Goal: Information Seeking & Learning: Learn about a topic

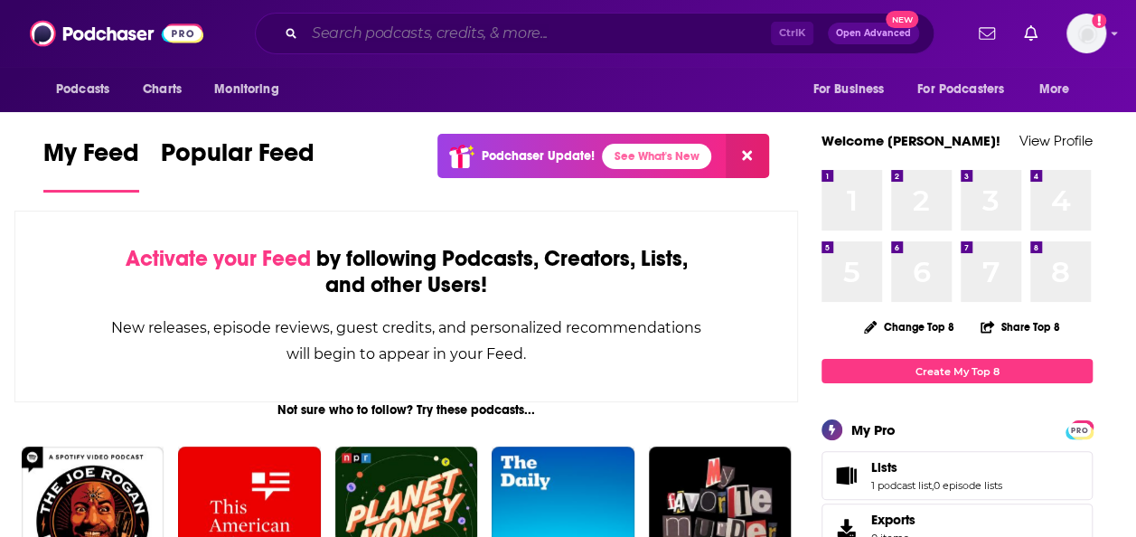
click at [391, 30] on input "Search podcasts, credits, & more..." at bounding box center [537, 33] width 466 height 29
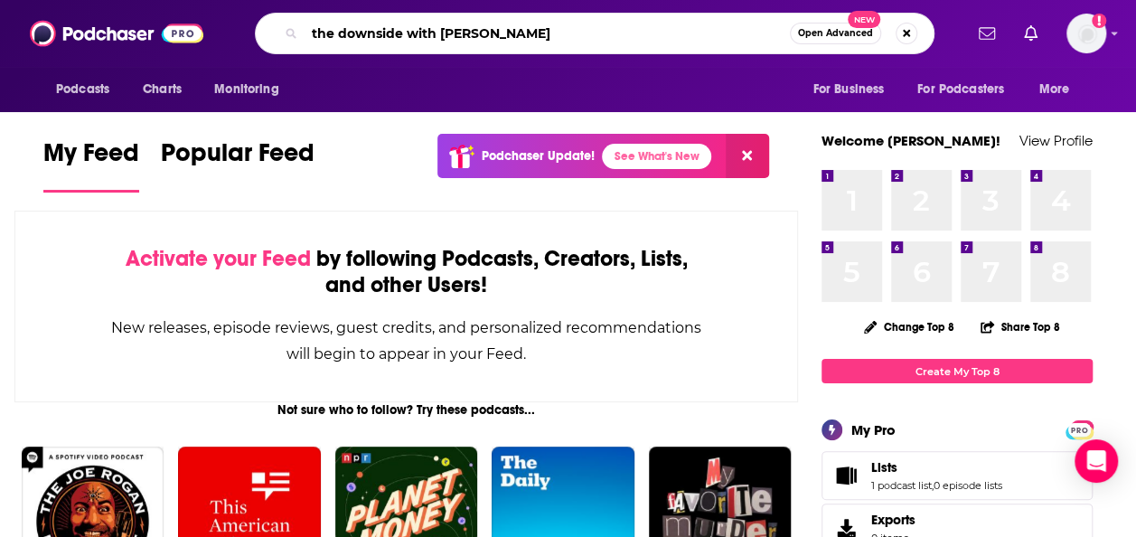
type input "the downside with [PERSON_NAME]"
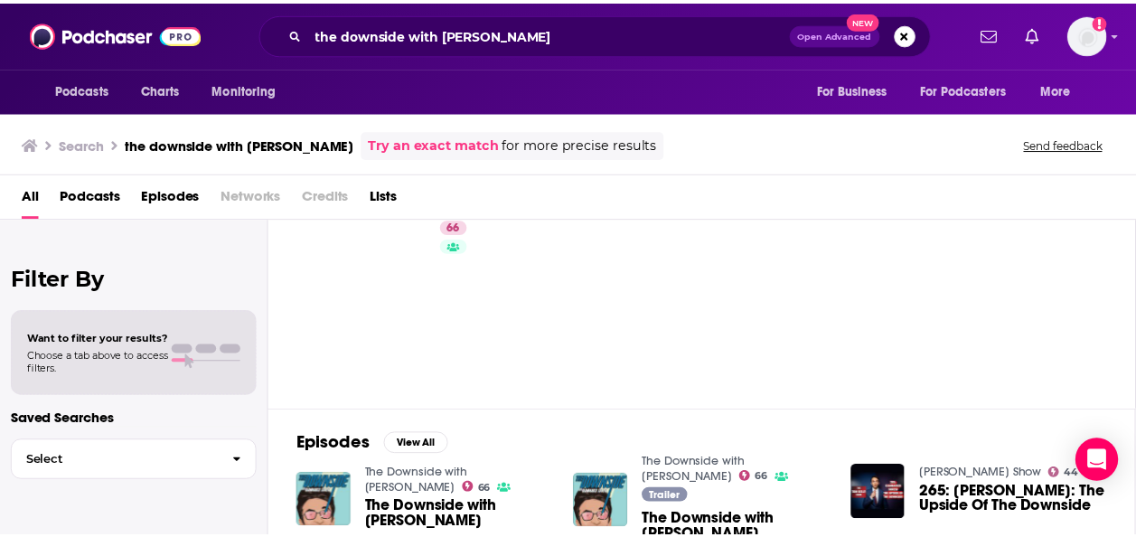
scroll to position [90, 0]
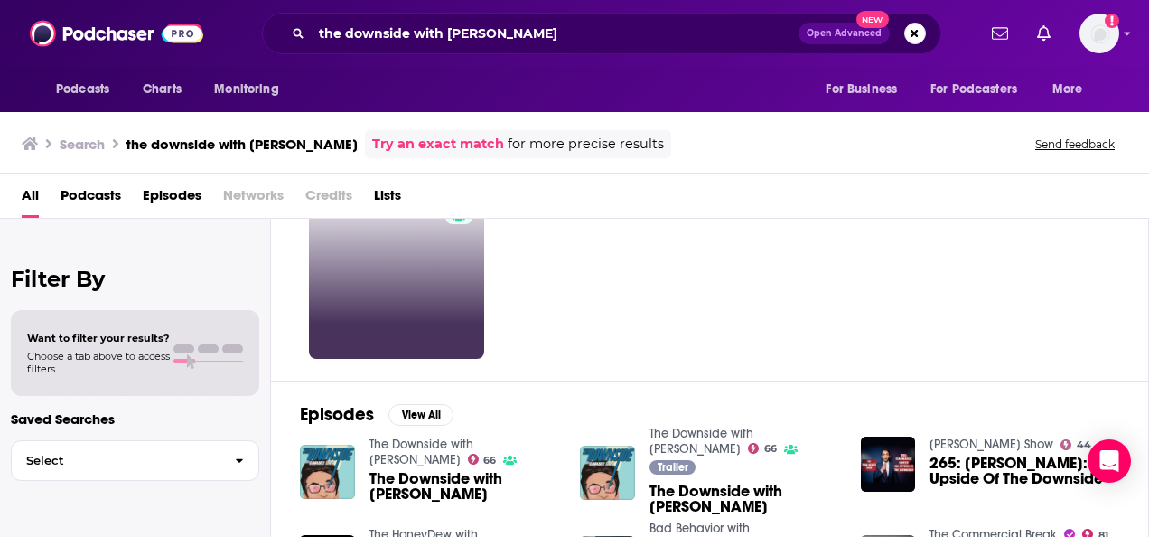
click at [451, 304] on div "66" at bounding box center [461, 271] width 32 height 161
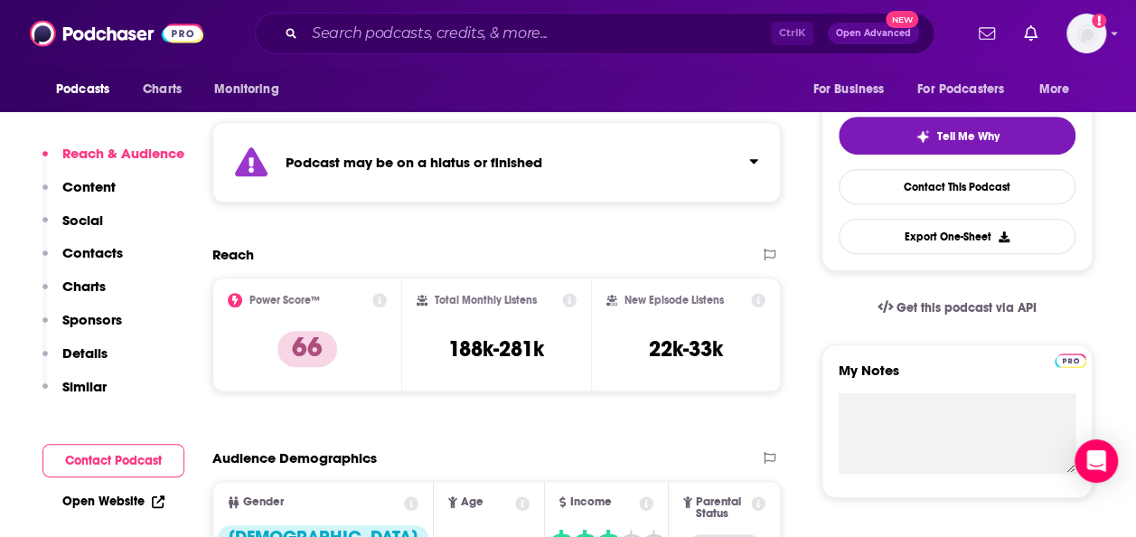
scroll to position [361, 0]
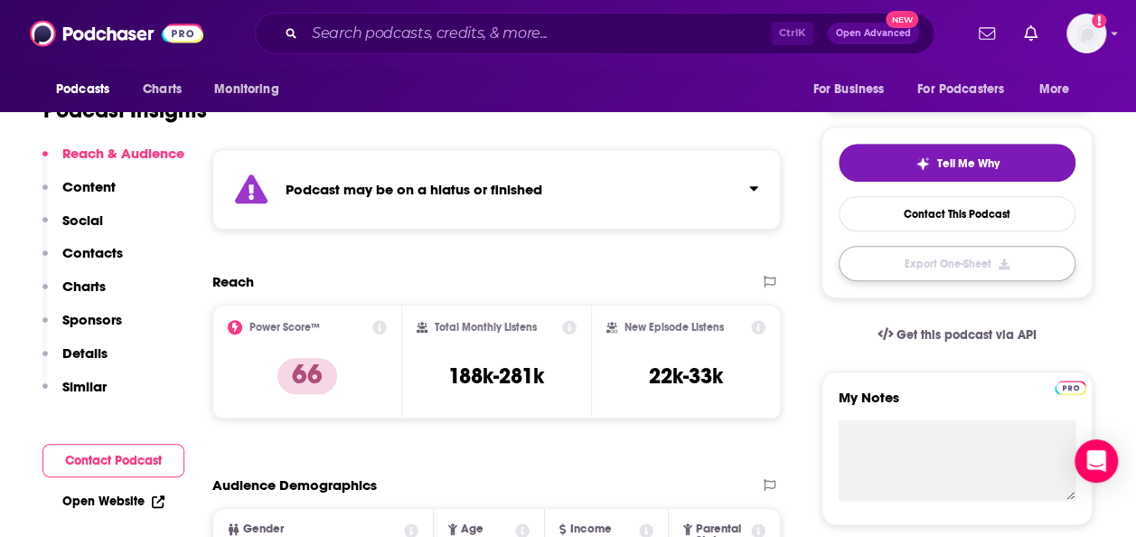
click at [968, 256] on button "Export One-Sheet" at bounding box center [956, 263] width 237 height 35
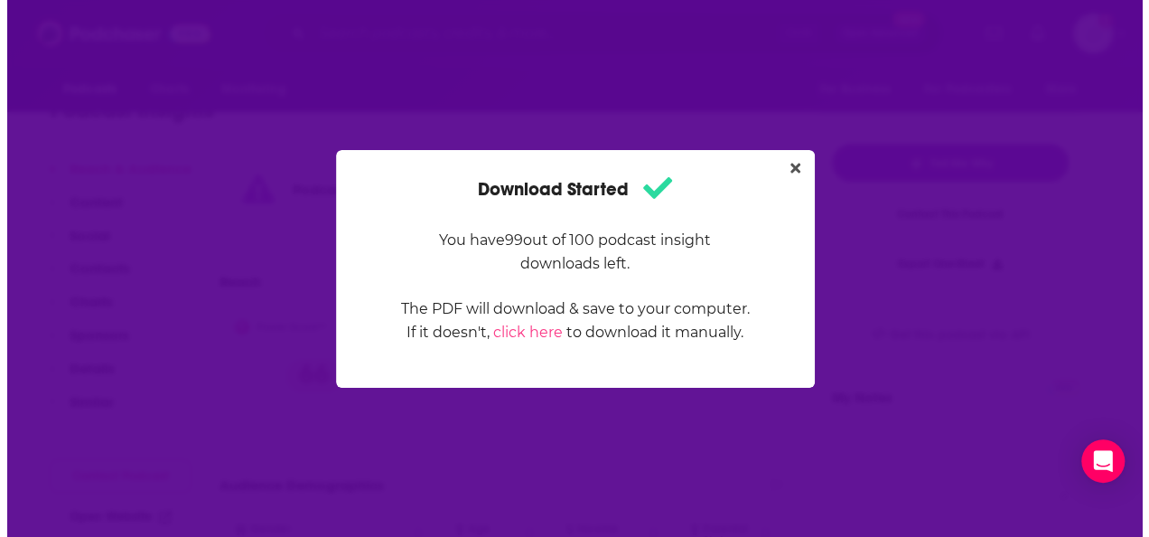
scroll to position [0, 0]
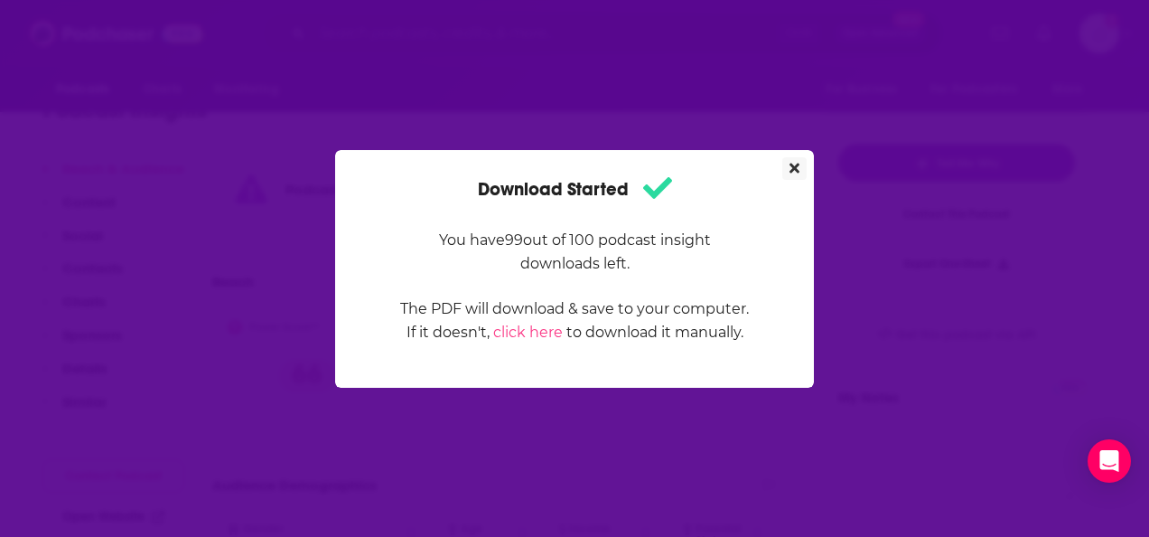
click at [797, 169] on icon "Close" at bounding box center [795, 168] width 10 height 10
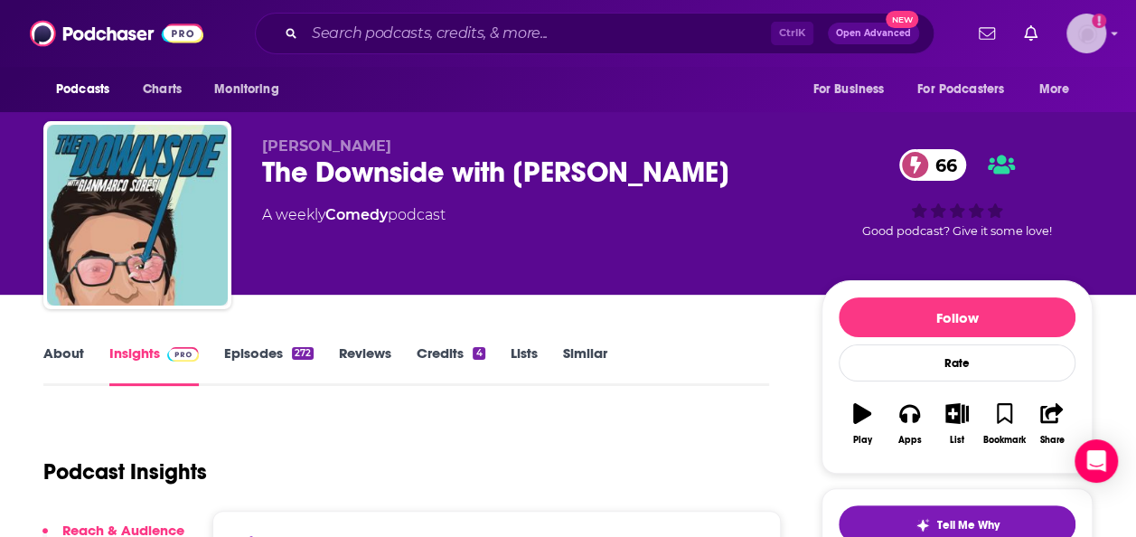
click at [1100, 27] on span "Add a profile image" at bounding box center [1086, 34] width 40 height 40
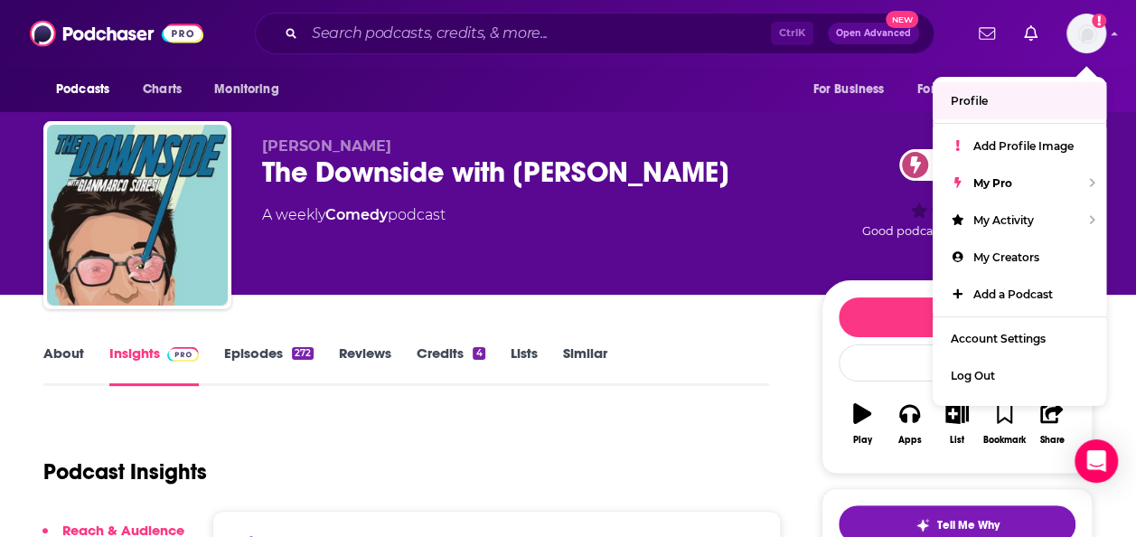
click at [1124, 61] on div "Podcasts Charts Monitoring Ctrl K Open Advanced New For Business For Podcasters…" at bounding box center [568, 33] width 1136 height 67
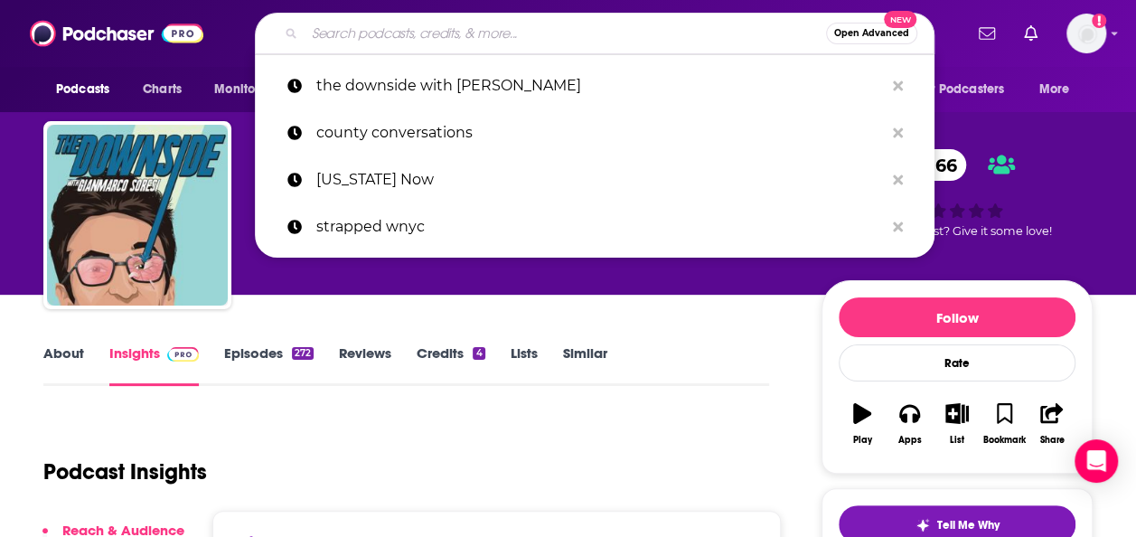
click at [646, 32] on input "Search podcasts, credits, & more..." at bounding box center [564, 33] width 521 height 29
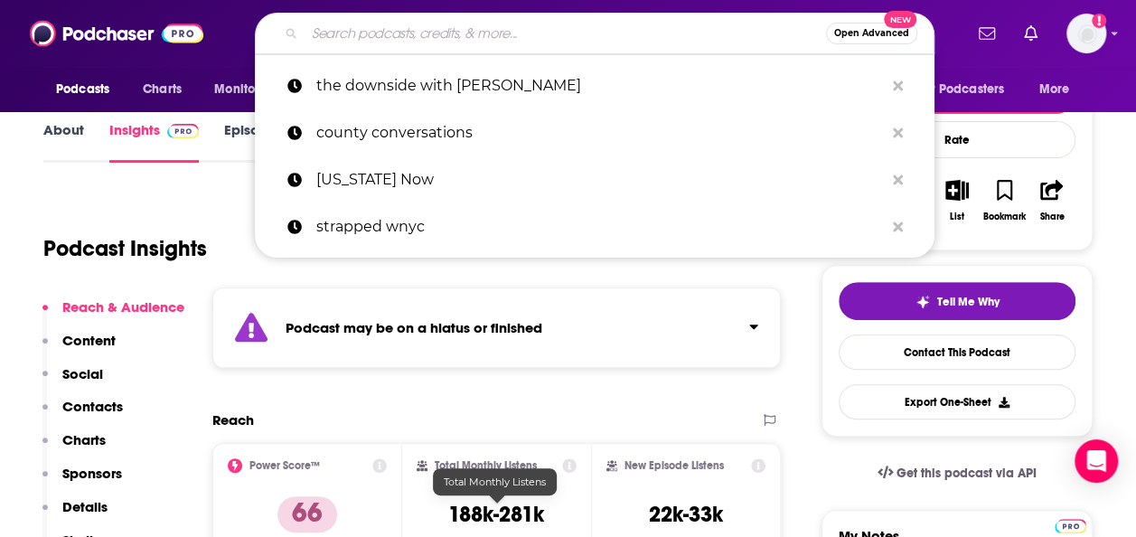
scroll to position [271, 0]
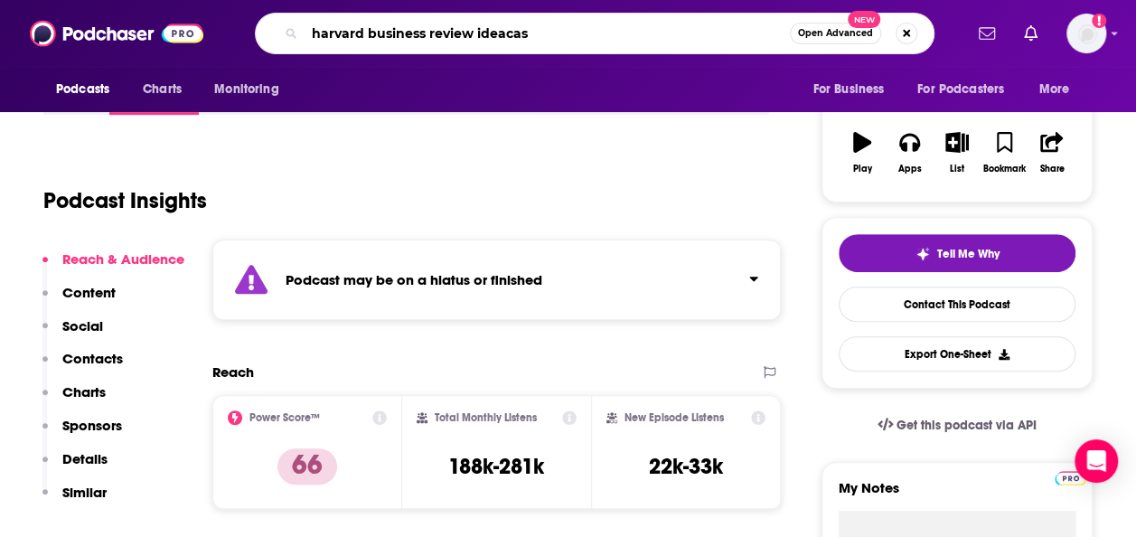
type input "harvard business review ideacast"
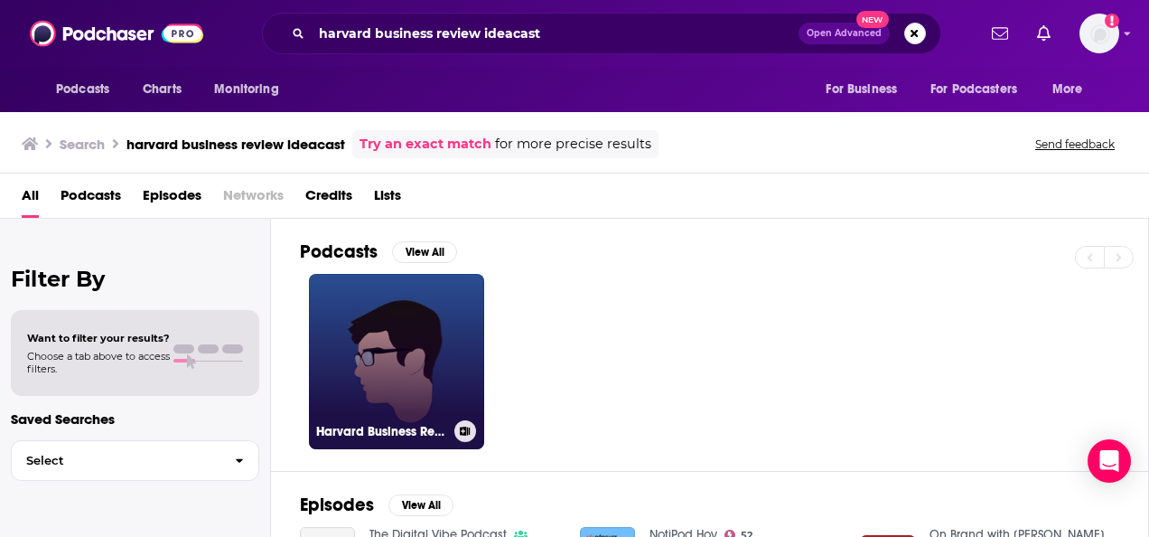
click at [397, 340] on link "Harvard Business Review Idea Cast" at bounding box center [396, 361] width 175 height 175
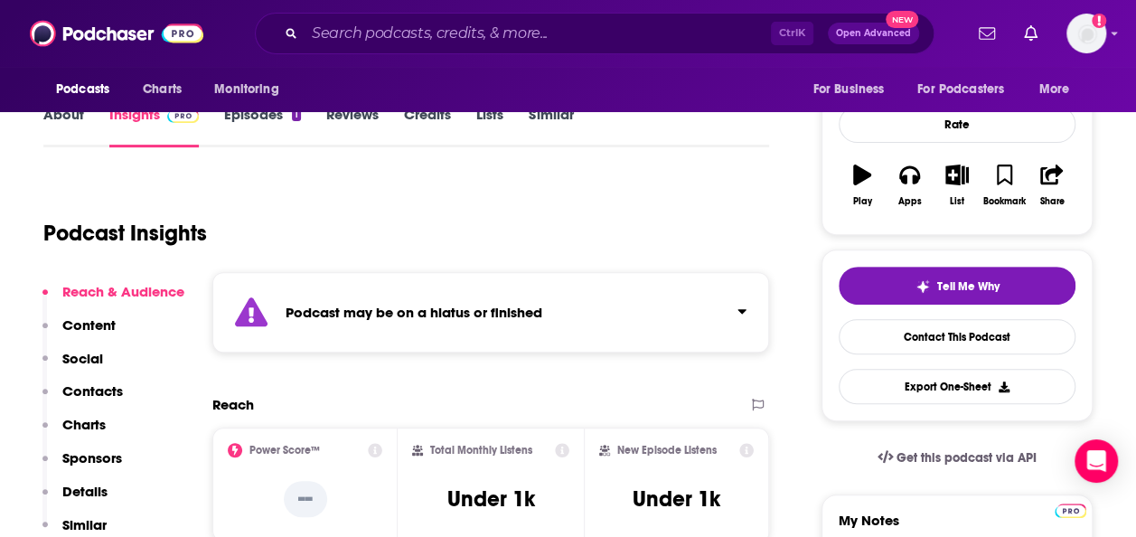
scroll to position [271, 0]
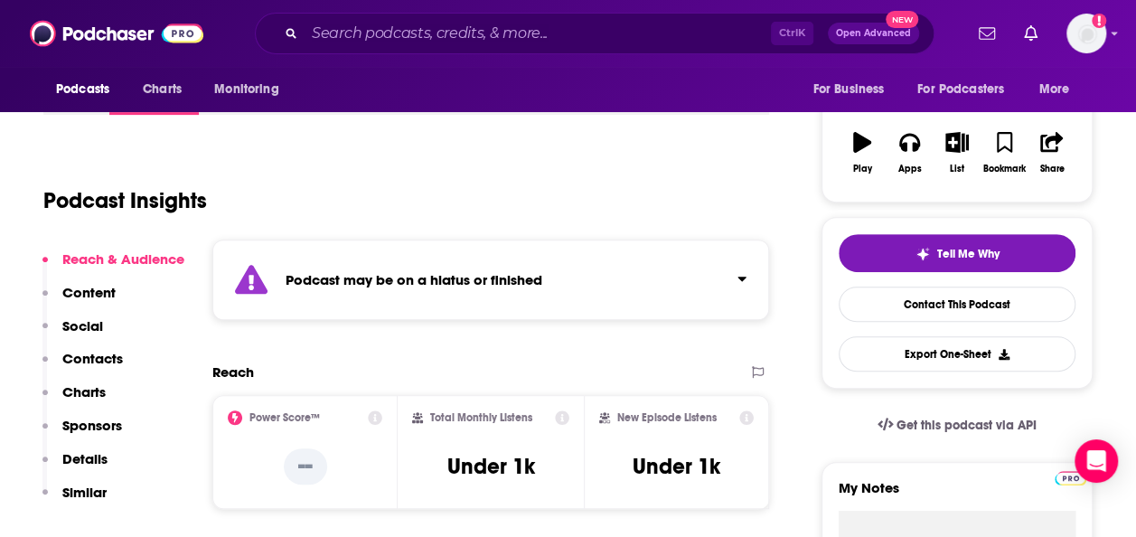
click at [79, 287] on p "Content" at bounding box center [88, 292] width 53 height 17
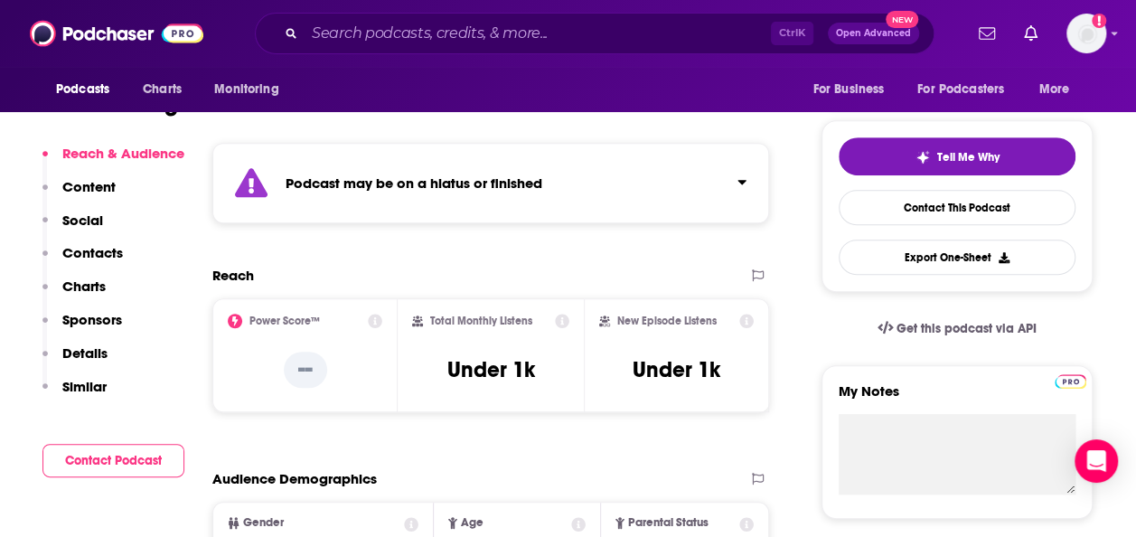
scroll to position [409, 0]
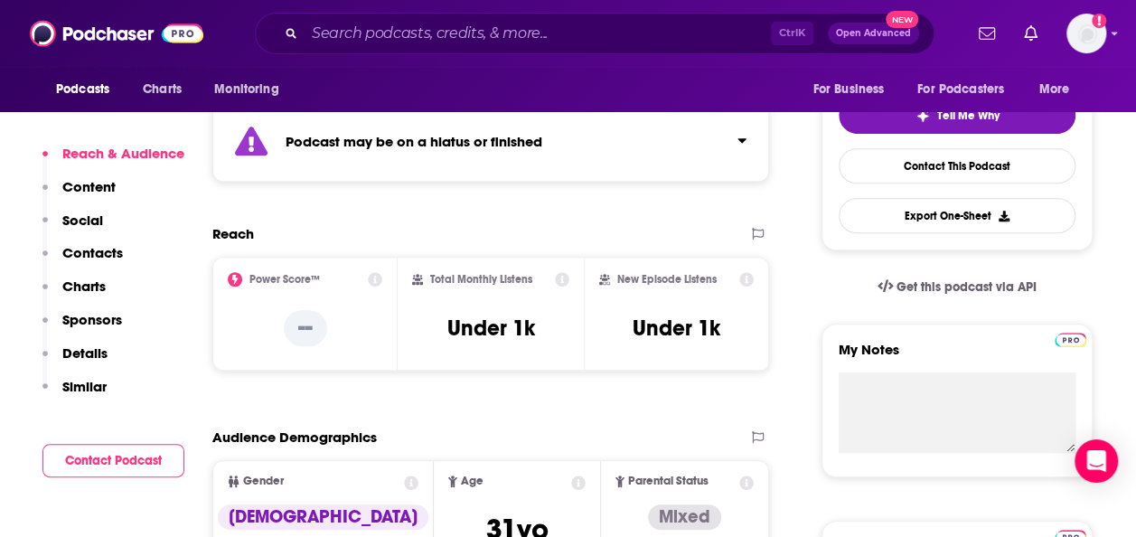
click at [376, 287] on div "Power Score™ --" at bounding box center [305, 313] width 154 height 83
click at [374, 282] on icon at bounding box center [376, 279] width 14 height 14
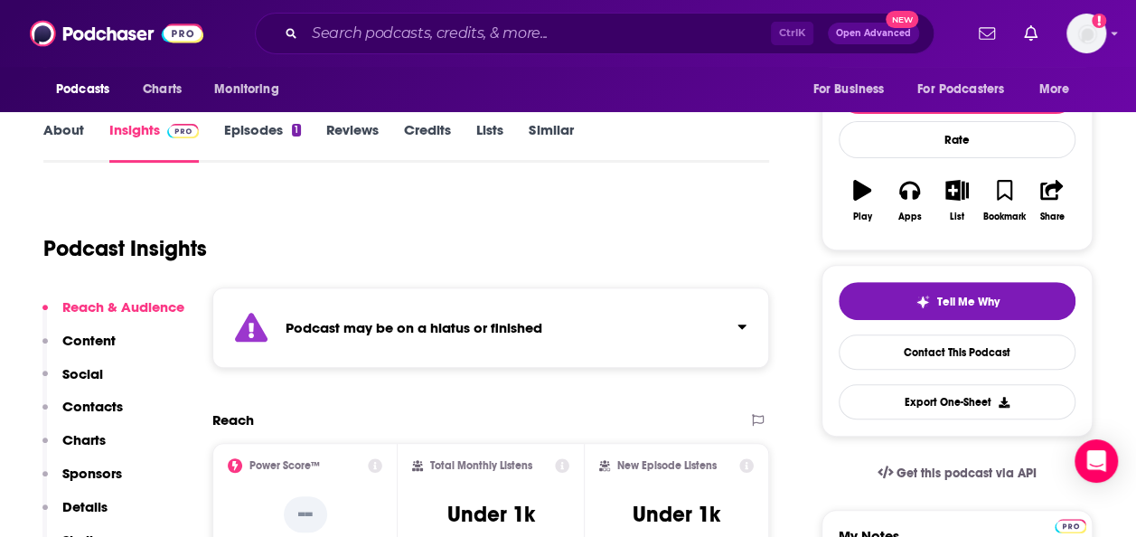
scroll to position [138, 0]
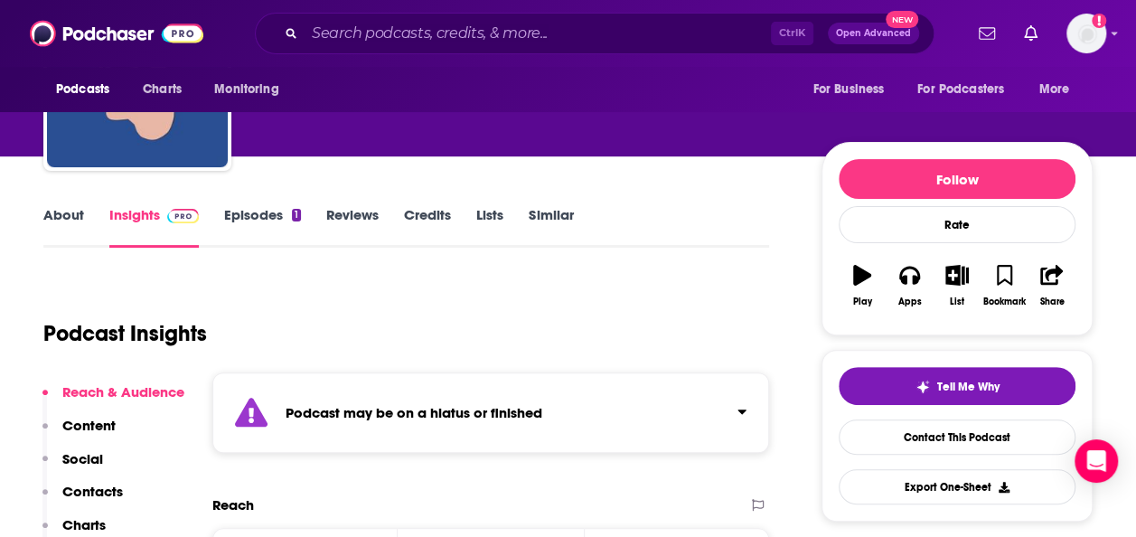
click at [273, 211] on link "Episodes 1" at bounding box center [262, 227] width 77 height 42
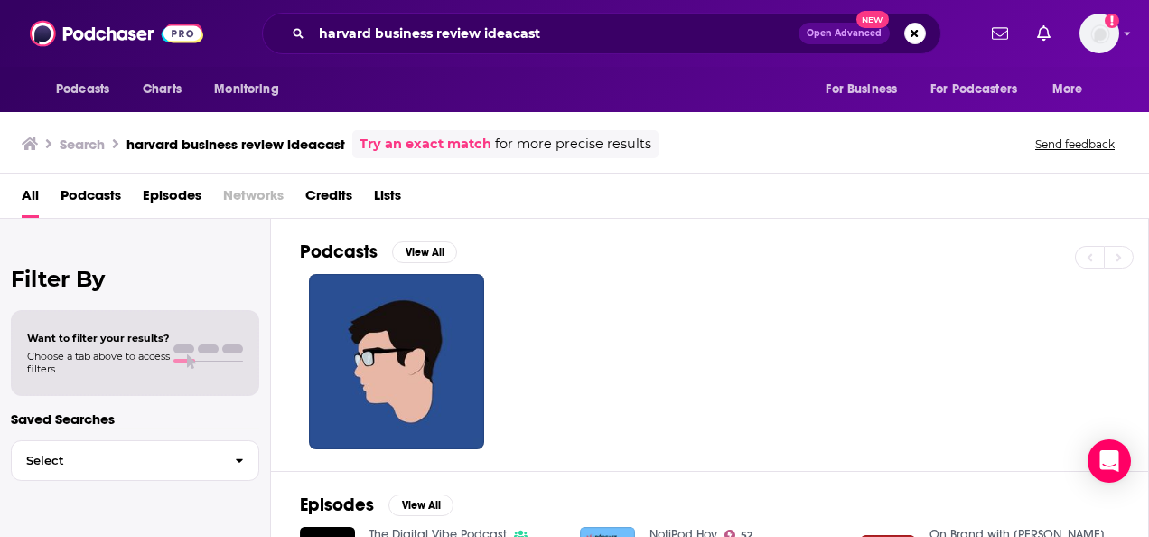
click at [91, 188] on span "Podcasts" at bounding box center [91, 199] width 61 height 37
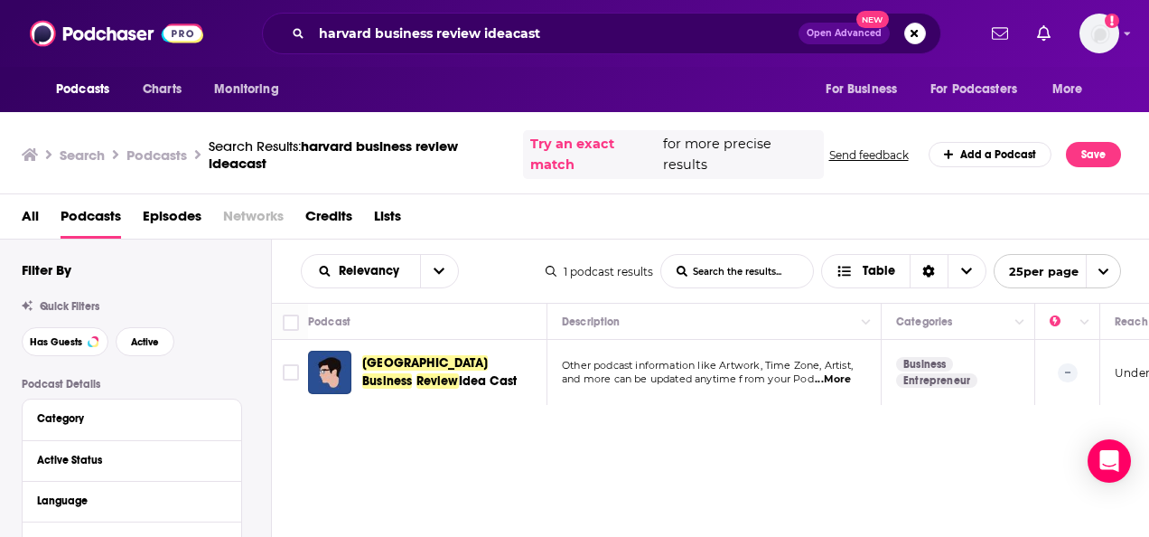
click at [1008, 161] on link "Add a Podcast" at bounding box center [991, 154] width 124 height 25
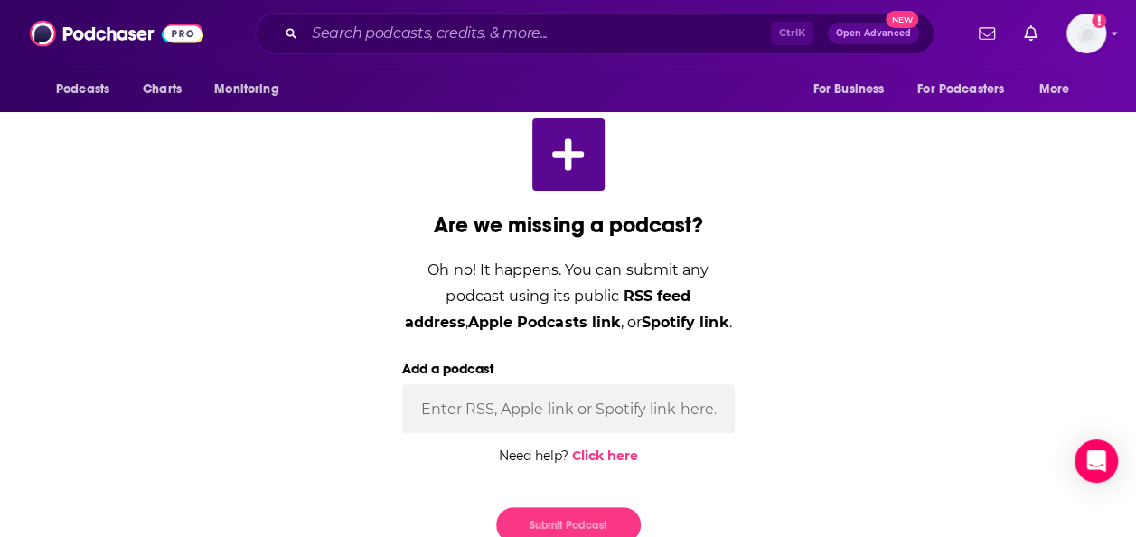
scroll to position [90, 0]
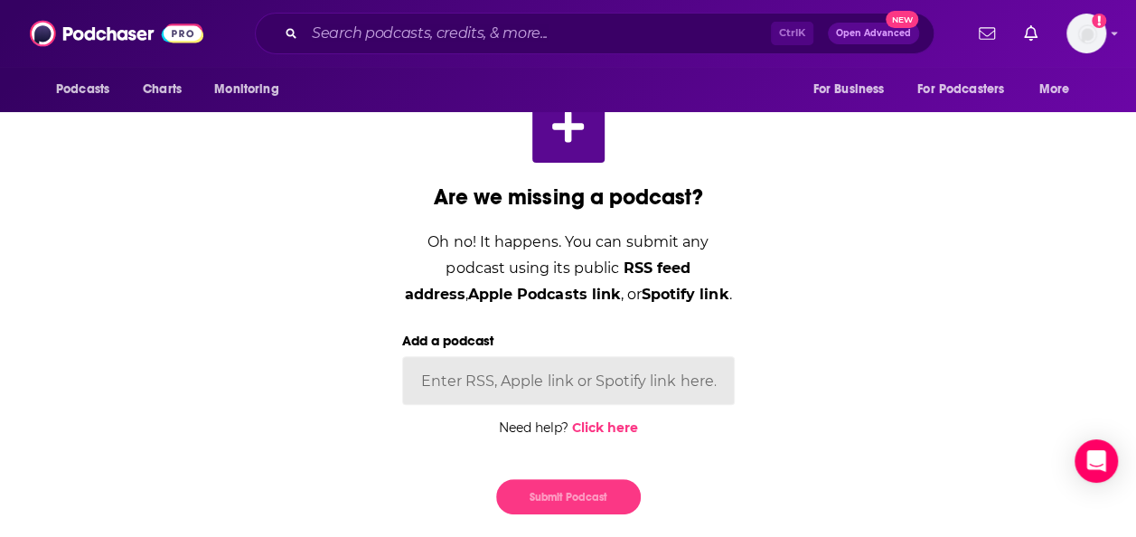
click at [582, 388] on input "Add a podcast" at bounding box center [568, 380] width 332 height 49
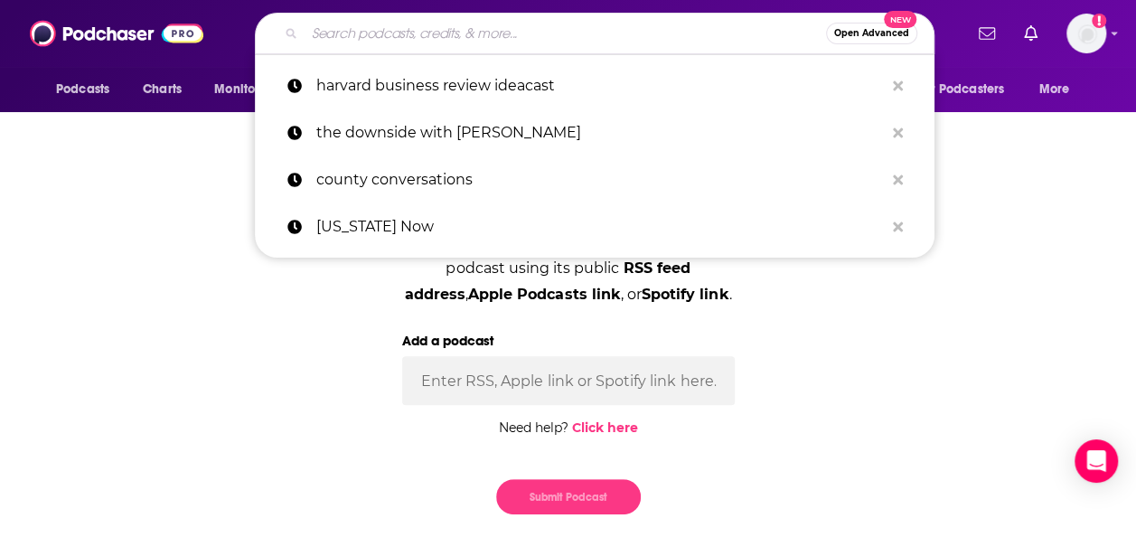
drag, startPoint x: 386, startPoint y: 42, endPoint x: 384, endPoint y: 33, distance: 9.2
click at [384, 33] on input "Search podcasts, credits, & more..." at bounding box center [564, 33] width 521 height 29
paste input "HBR IdeaCast"
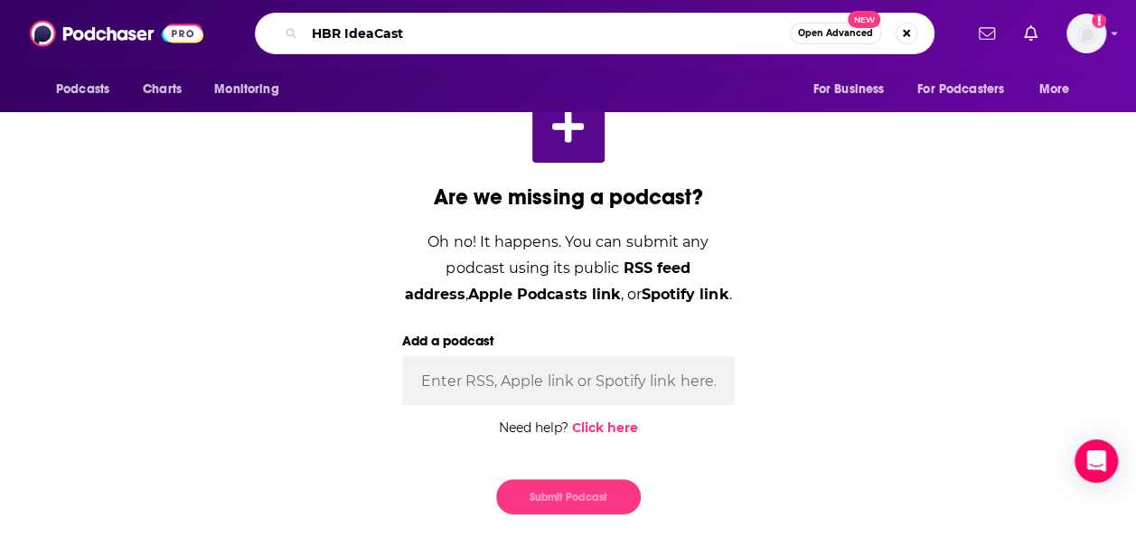
type input "HBR IdeaCast"
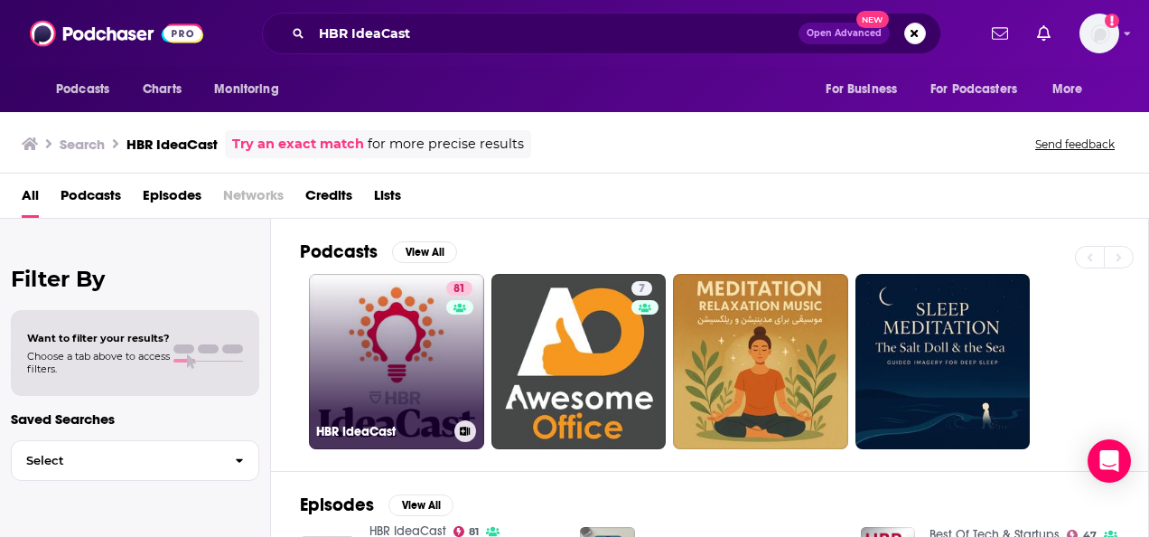
click at [428, 379] on link "81 [PERSON_NAME]" at bounding box center [396, 361] width 175 height 175
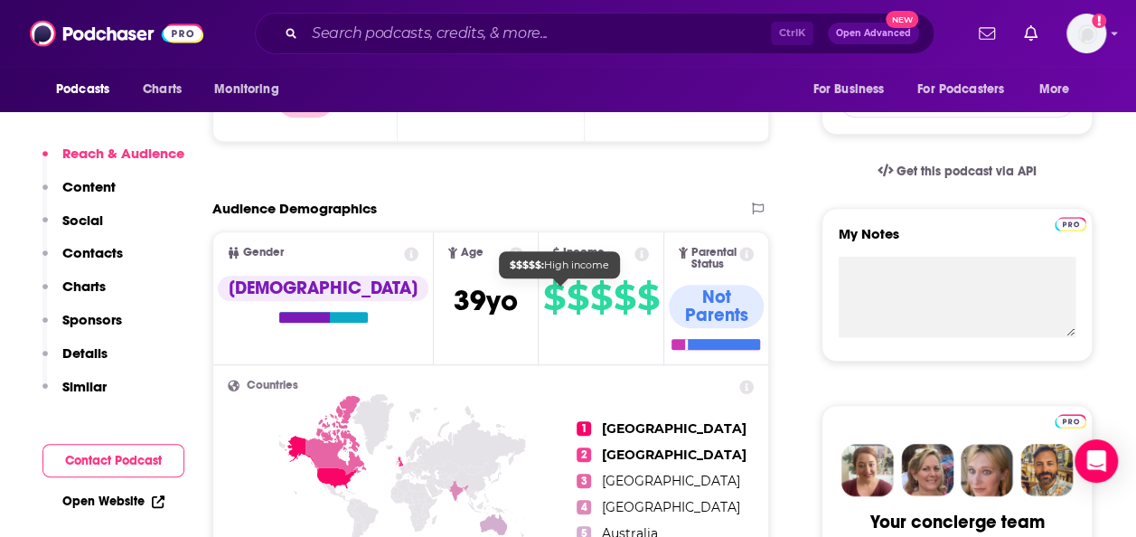
scroll to position [542, 0]
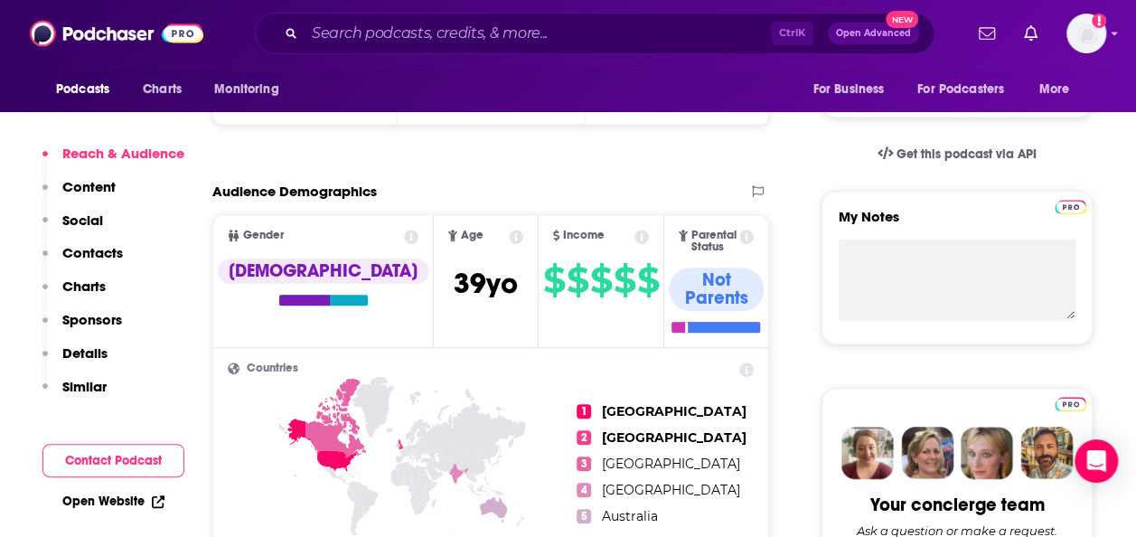
click at [634, 235] on icon at bounding box center [641, 236] width 14 height 14
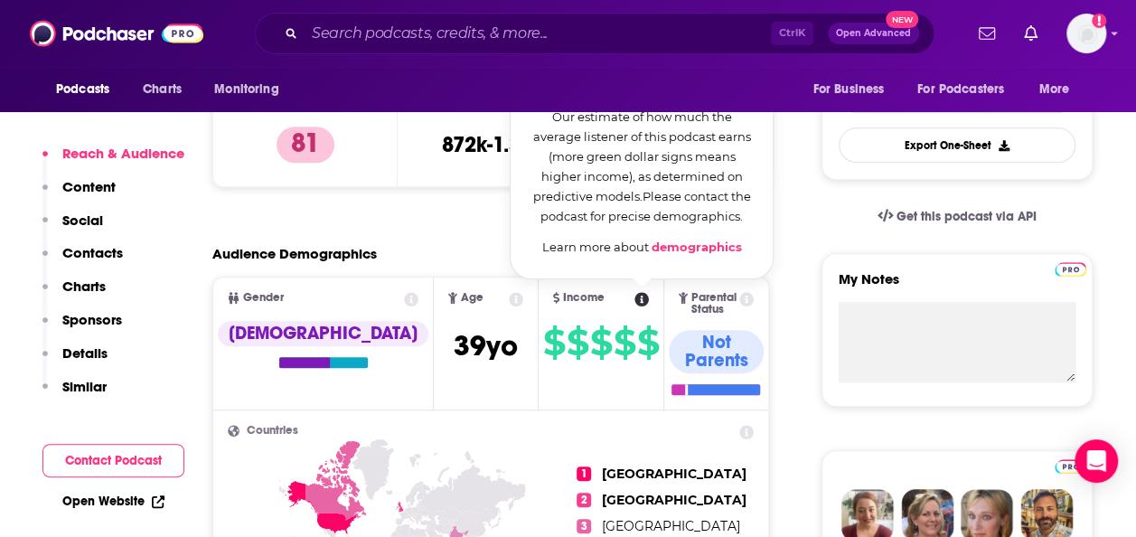
scroll to position [452, 0]
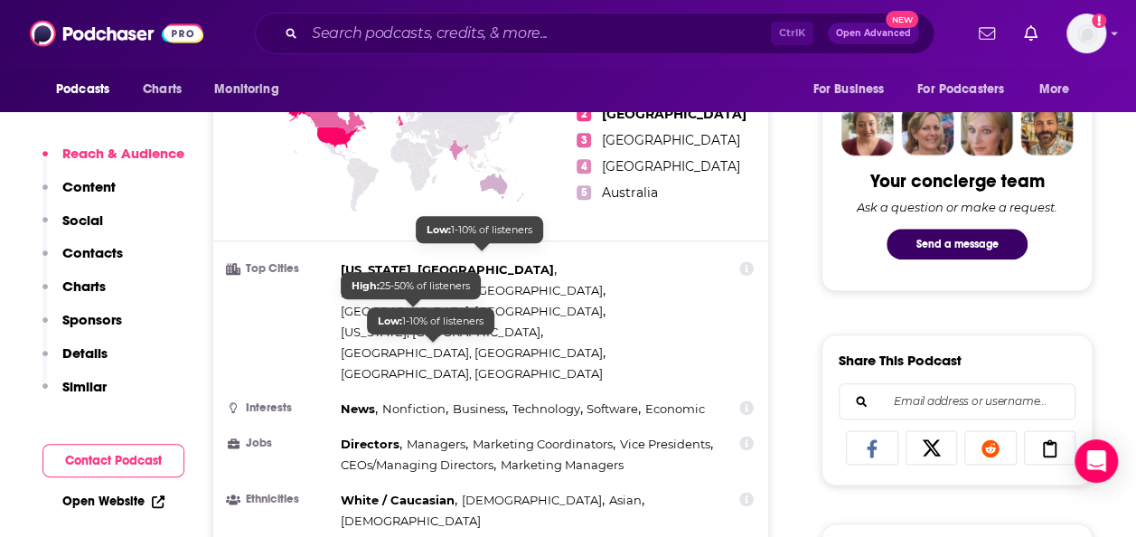
scroll to position [994, 0]
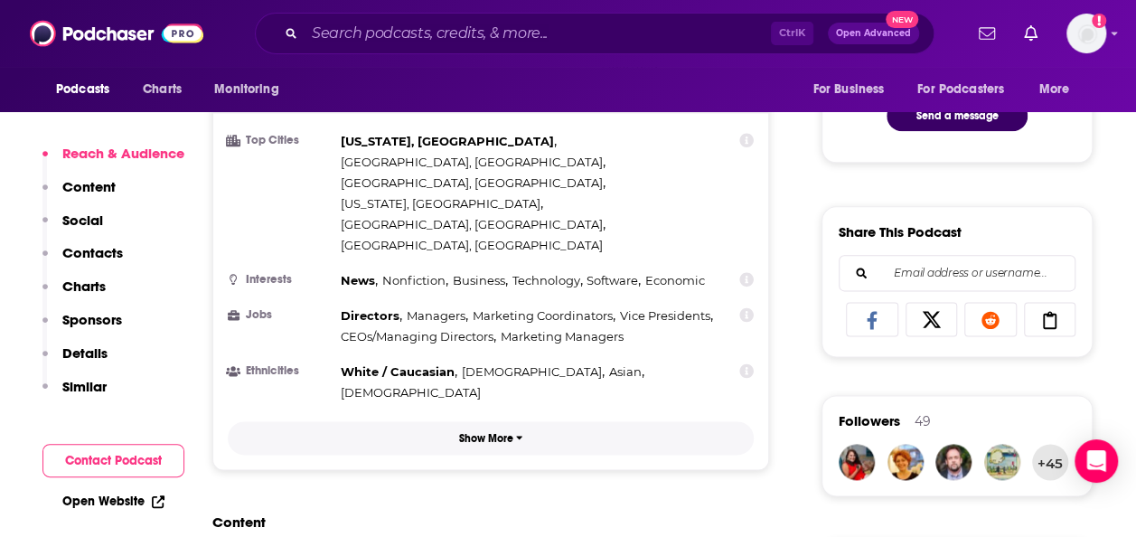
click at [500, 421] on button "Show More" at bounding box center [491, 437] width 526 height 33
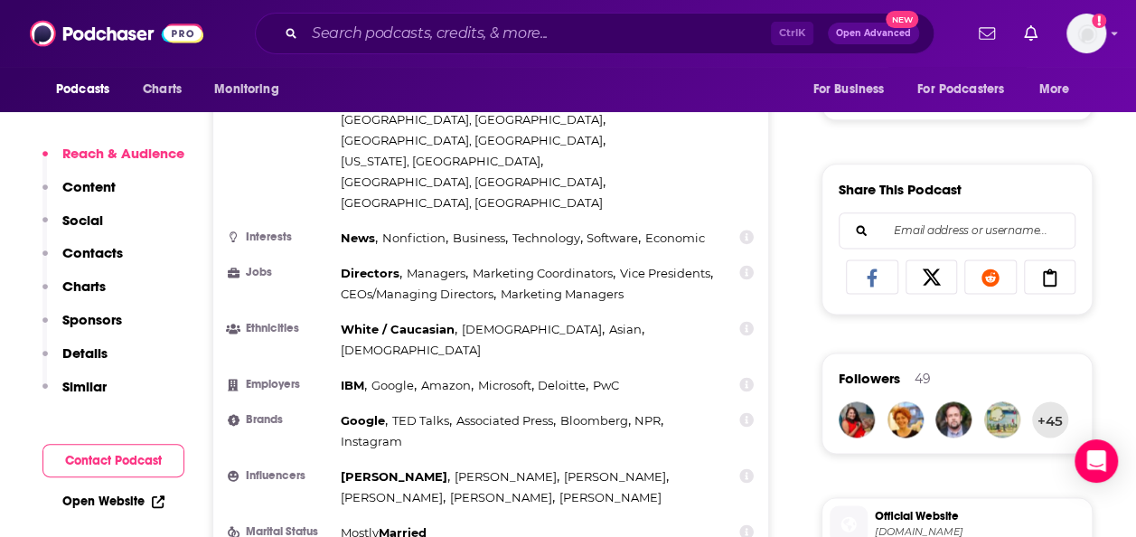
scroll to position [1064, 0]
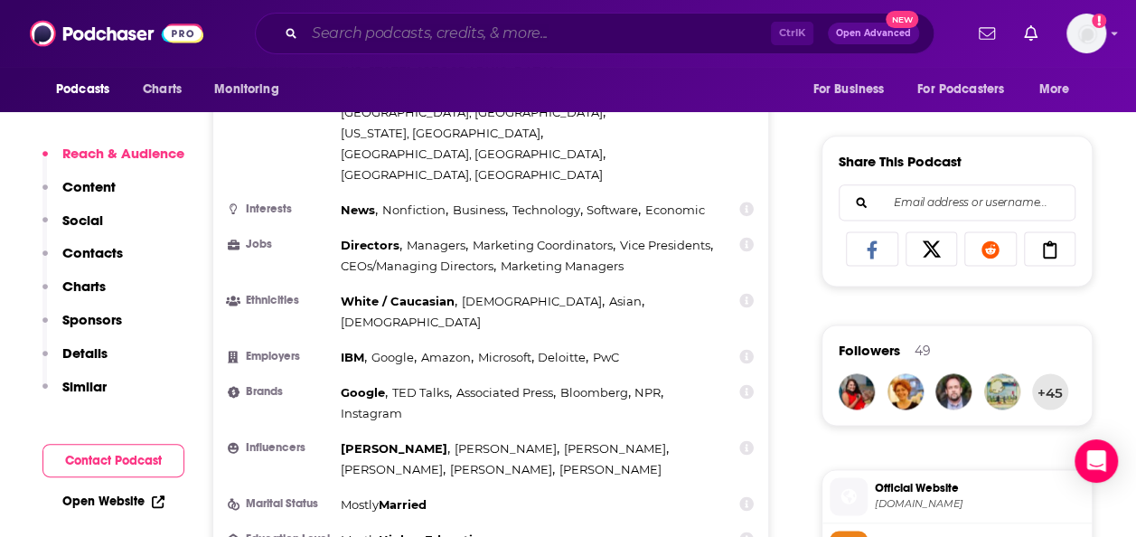
click at [465, 38] on input "Search podcasts, credits, & more..." at bounding box center [537, 33] width 466 height 29
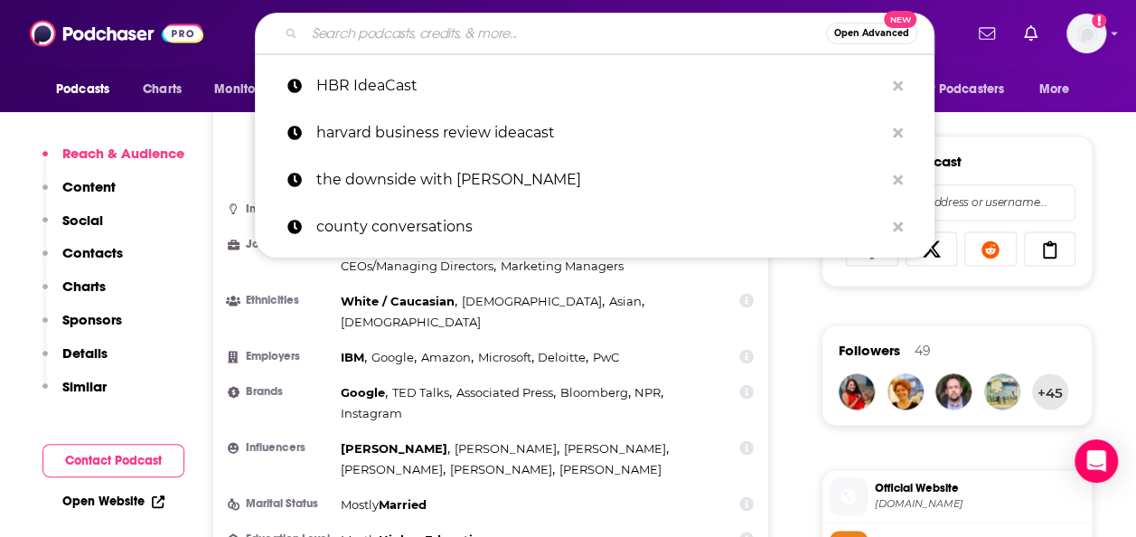
paste input "TEDBusiness"
type input "TEDBusiness"
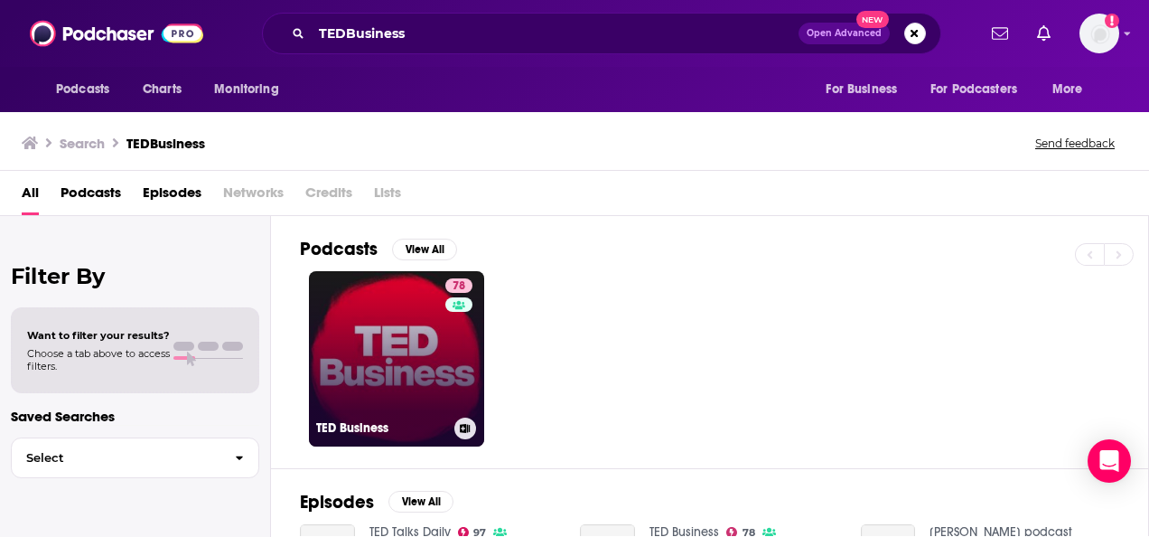
click at [378, 372] on link "78 [PERSON_NAME] Business" at bounding box center [396, 358] width 175 height 175
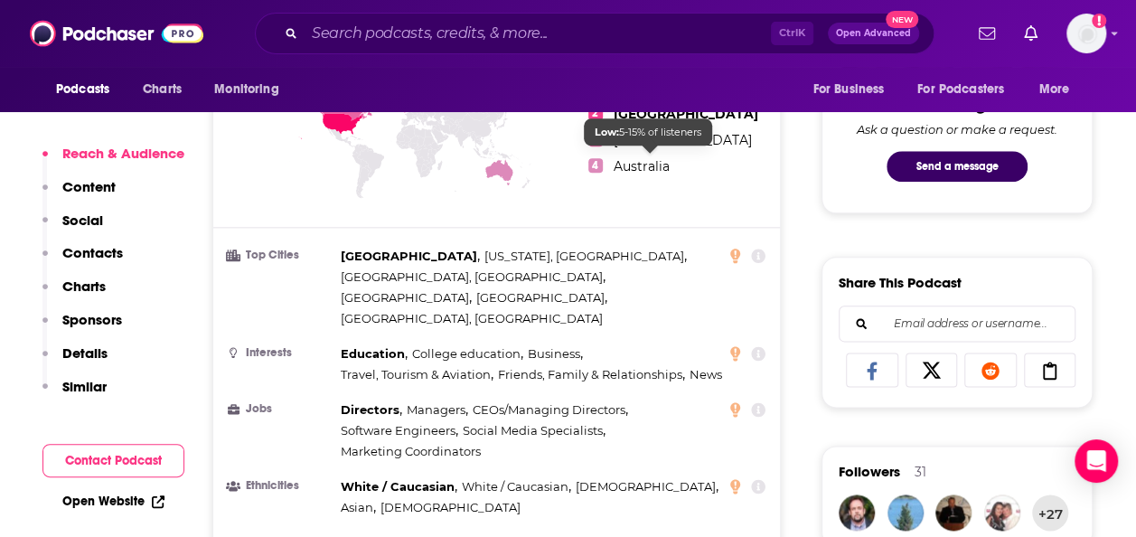
scroll to position [950, 0]
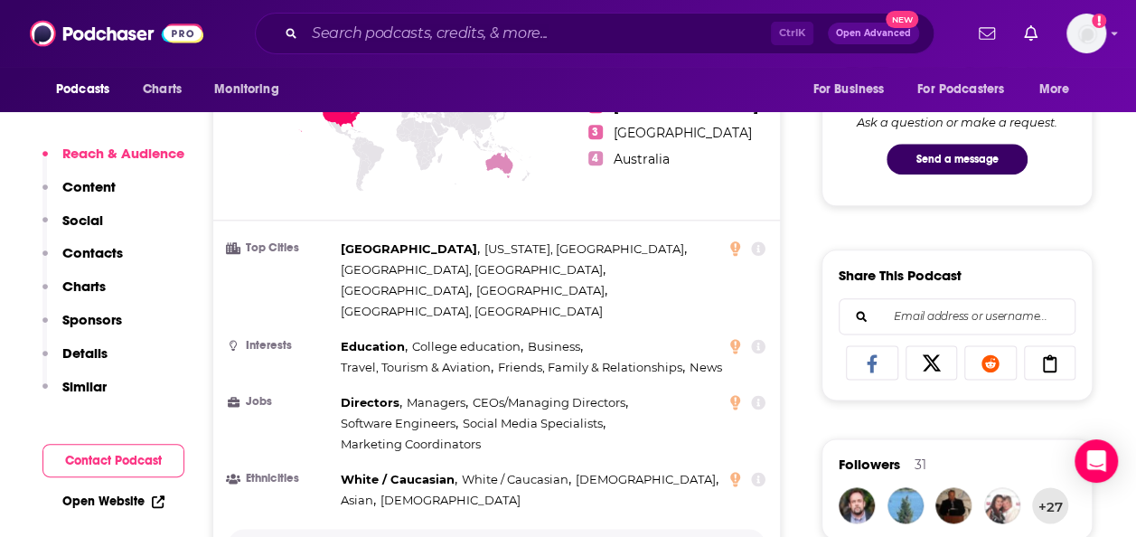
click at [515, 528] on button "Show More" at bounding box center [497, 544] width 538 height 33
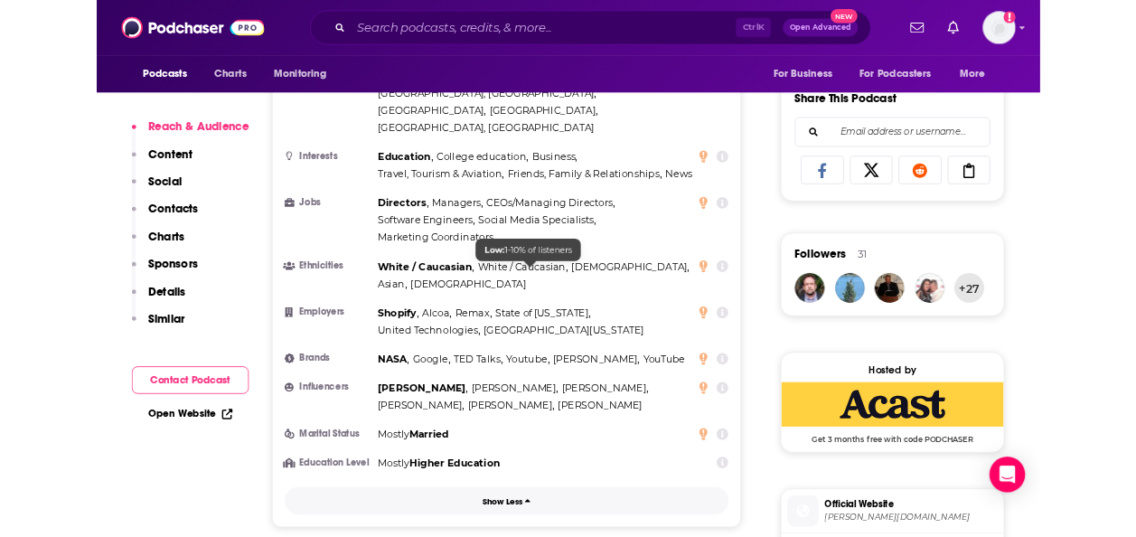
scroll to position [1041, 0]
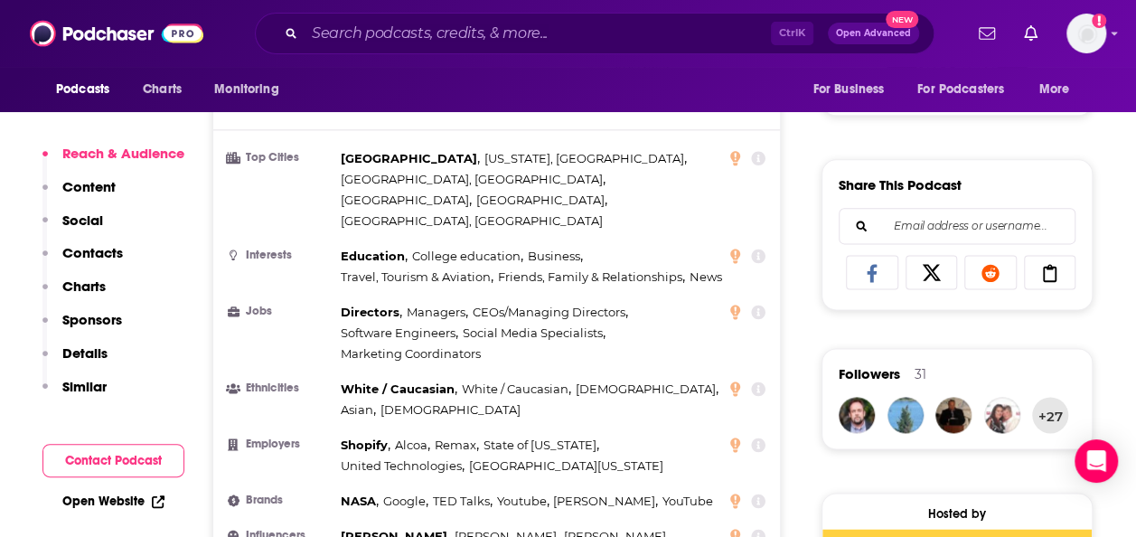
click at [381, 51] on div "Ctrl K Open Advanced New" at bounding box center [594, 34] width 679 height 42
click at [376, 34] on input "Search podcasts, credits, & more..." at bounding box center [537, 33] width 466 height 29
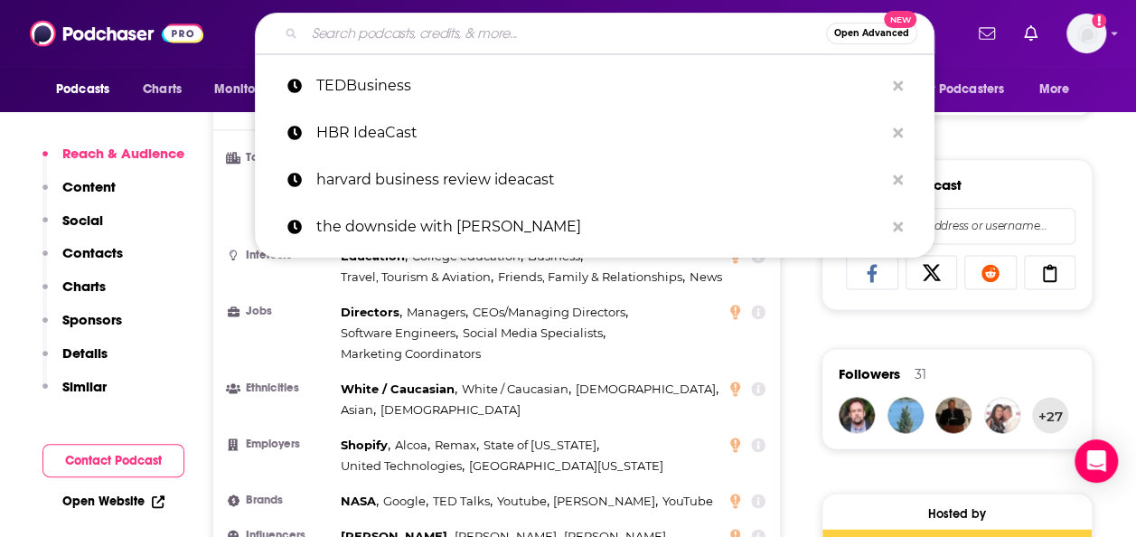
paste input "The Key (Inside Higher Ed)"
type input "The Key (Inside Higher Ed)"
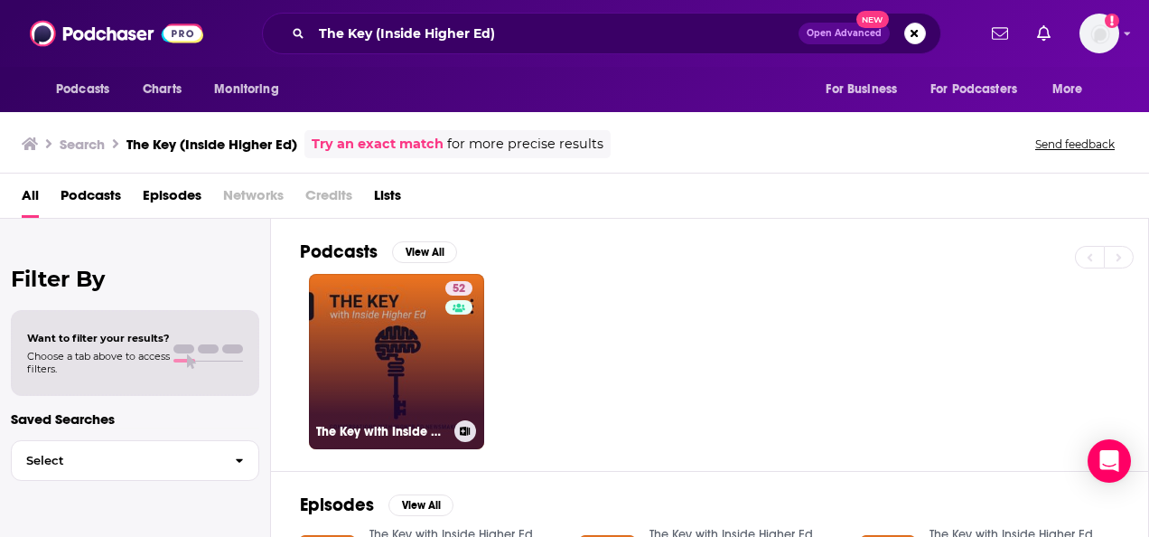
click at [394, 367] on link "52 The Key with Inside Higher Ed" at bounding box center [396, 361] width 175 height 175
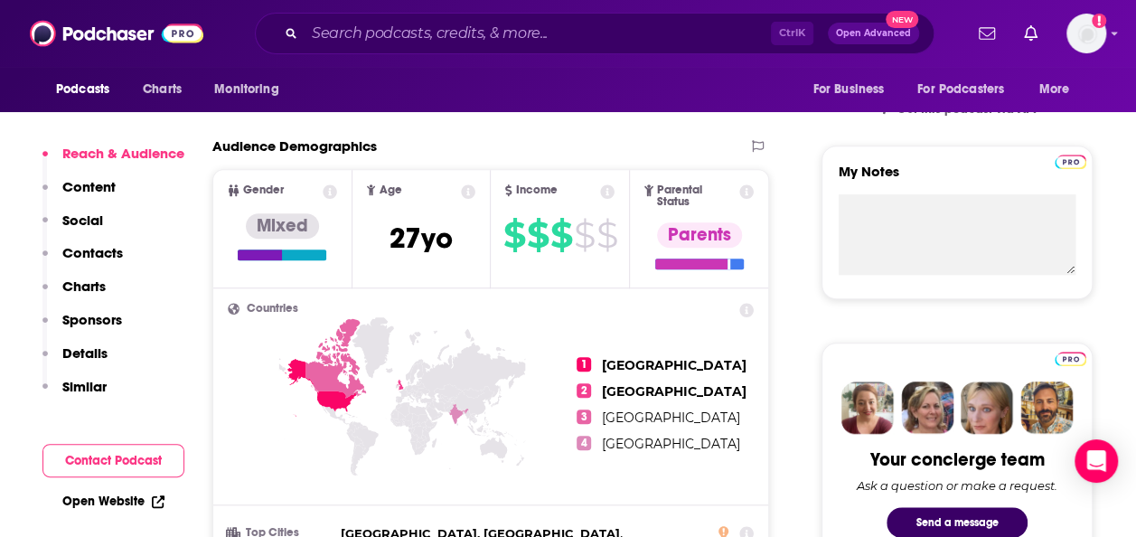
scroll to position [858, 0]
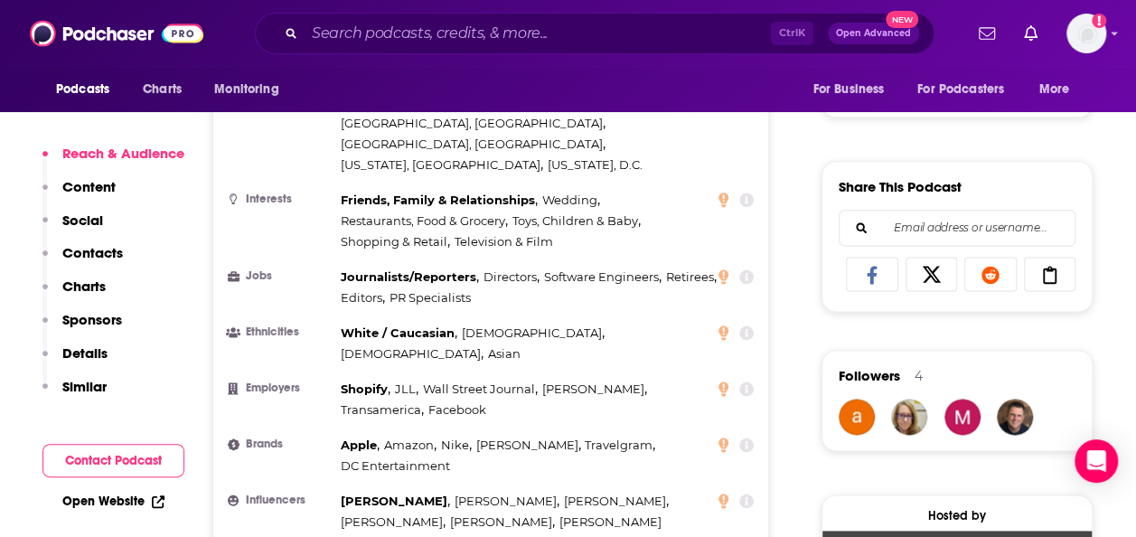
scroll to position [1129, 0]
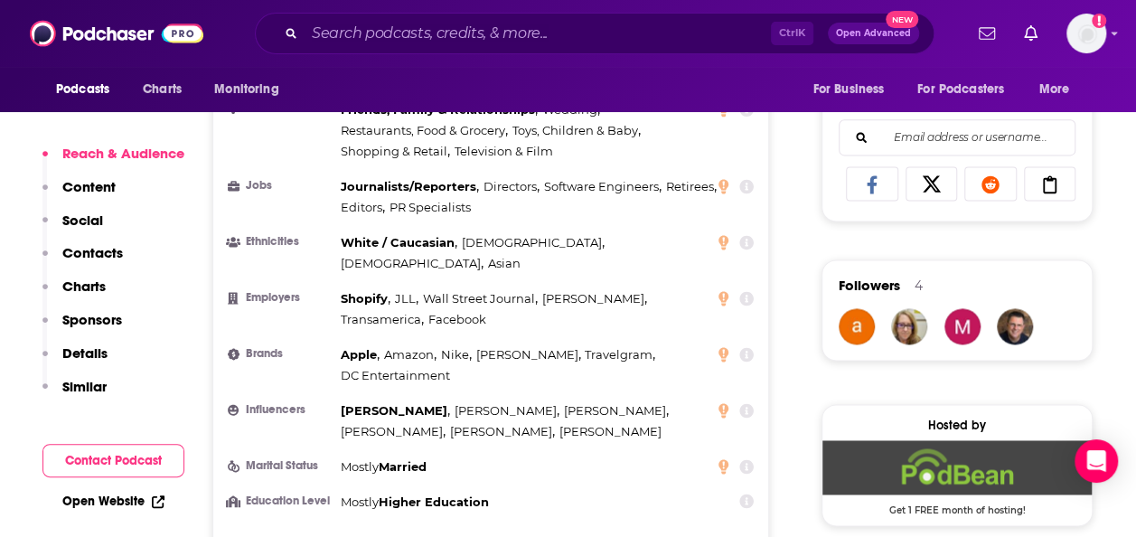
drag, startPoint x: 414, startPoint y: 20, endPoint x: 418, endPoint y: 43, distance: 23.9
click at [417, 33] on div "Podcasts Charts Monitoring Ctrl K Open Advanced New For Business For Podcasters…" at bounding box center [568, 33] width 1136 height 67
click at [419, 42] on input "Search podcasts, credits, & more..." at bounding box center [537, 33] width 466 height 29
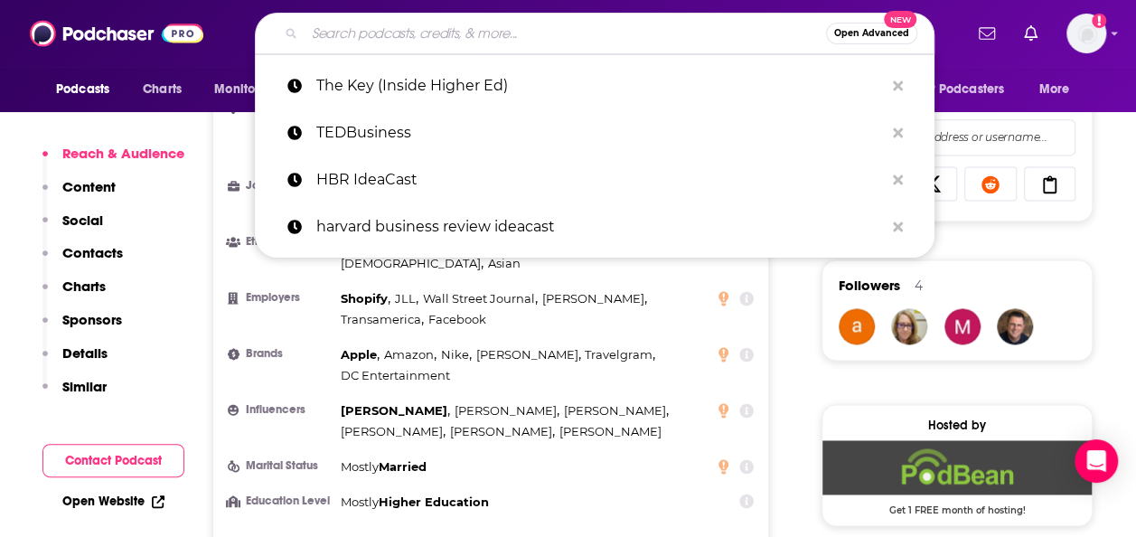
click at [611, 36] on input "Search podcasts, credits, & more..." at bounding box center [564, 33] width 521 height 29
paste input "Innovating Leadership, Co-Creating Our Future"
type input "Innovating Leadership, Co-Creating Our Future"
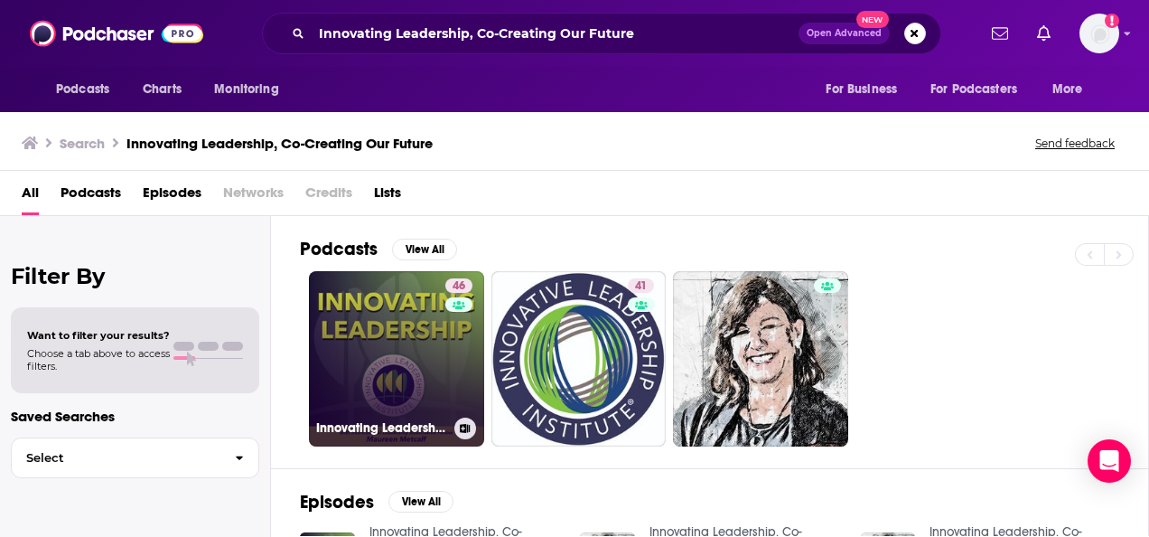
click at [397, 347] on link "46 Innovating Leadership, Co-Creating Our Future" at bounding box center [396, 358] width 175 height 175
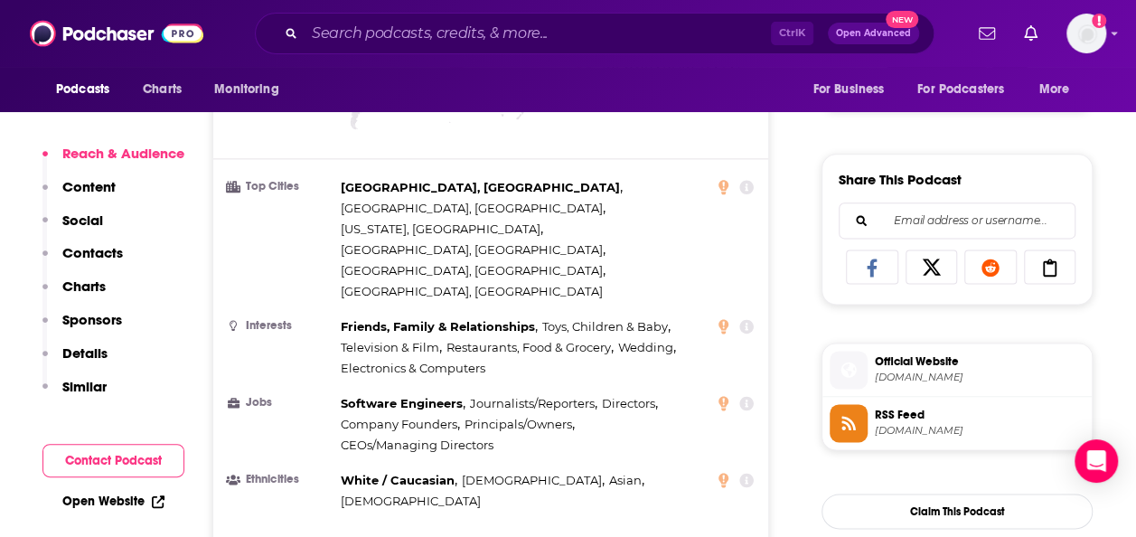
scroll to position [1084, 0]
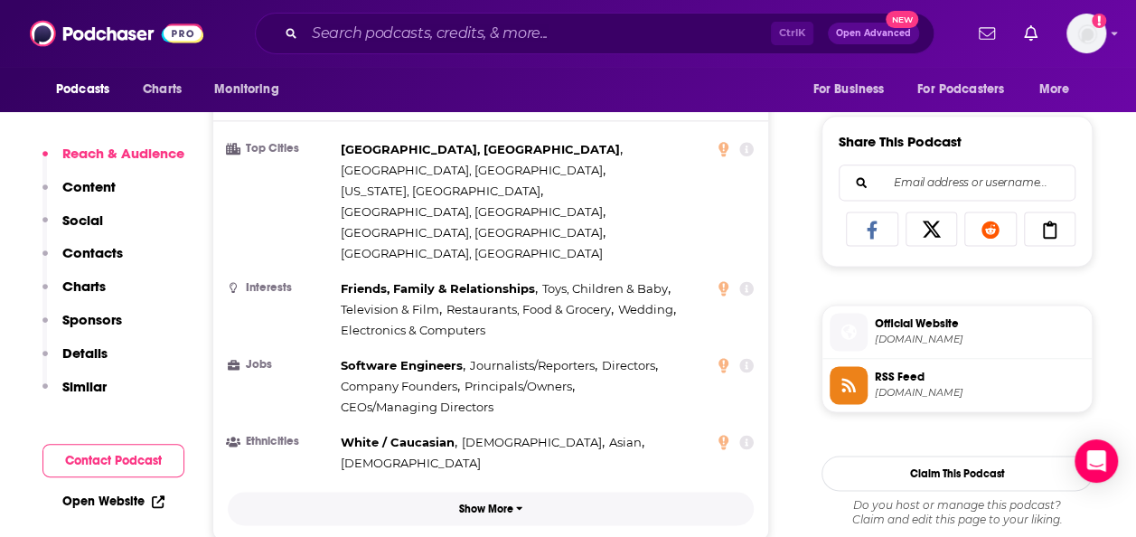
click at [493, 502] on p "Show More" at bounding box center [486, 508] width 54 height 13
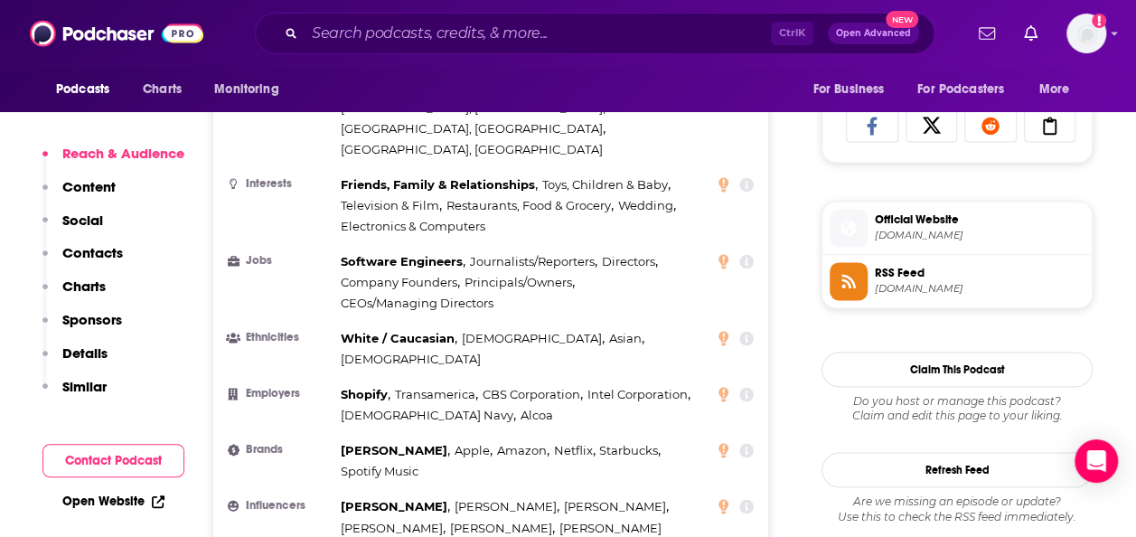
scroll to position [1174, 0]
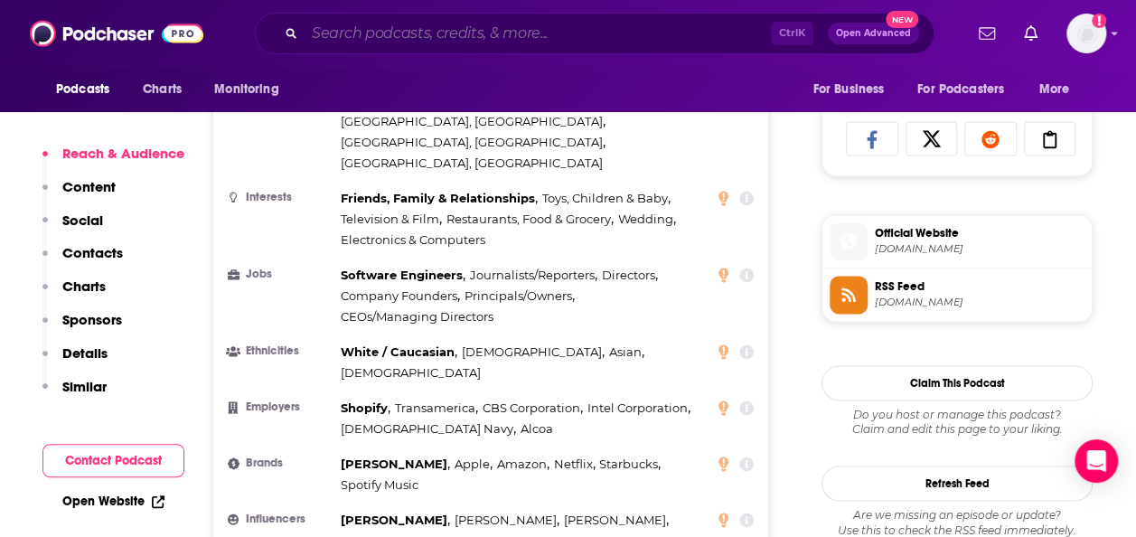
click at [408, 39] on input "Search podcasts, credits, & more..." at bounding box center [537, 33] width 466 height 29
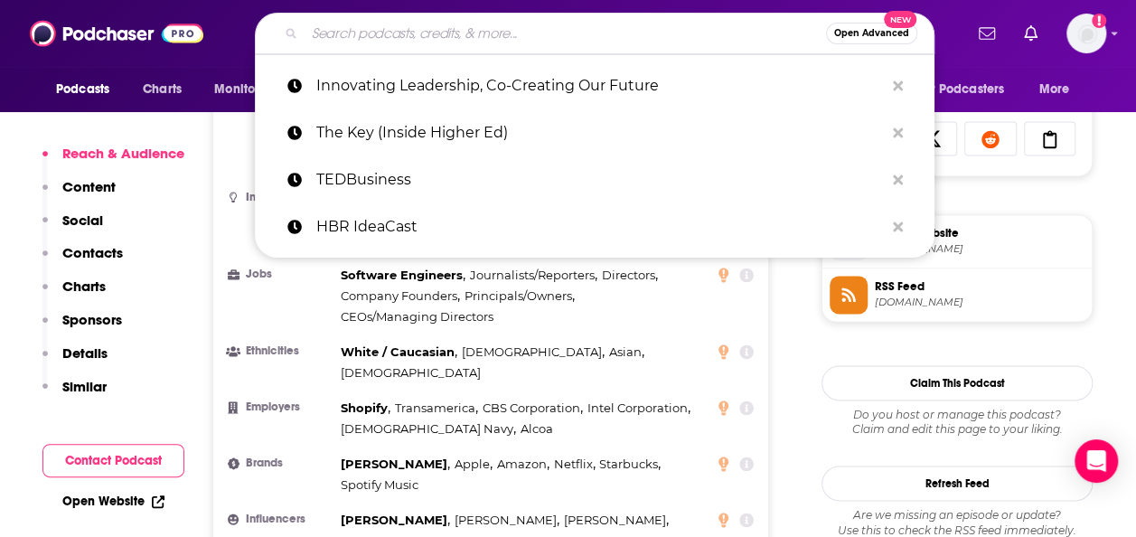
paste input "FYI - For Your Innovation"
type input "FYI - For Your Innovation"
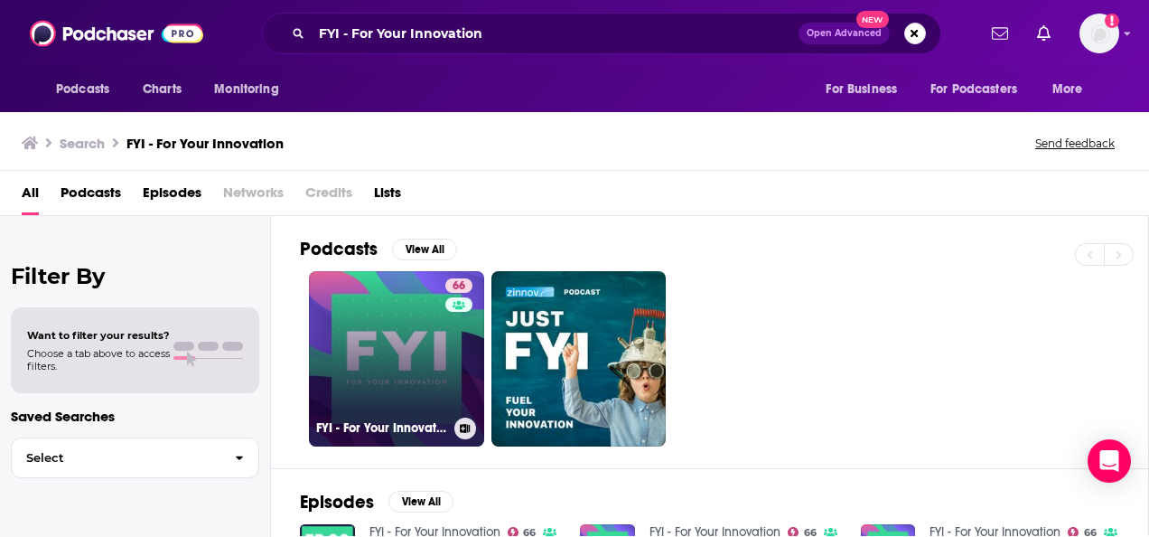
click at [463, 366] on div "66" at bounding box center [461, 347] width 32 height 139
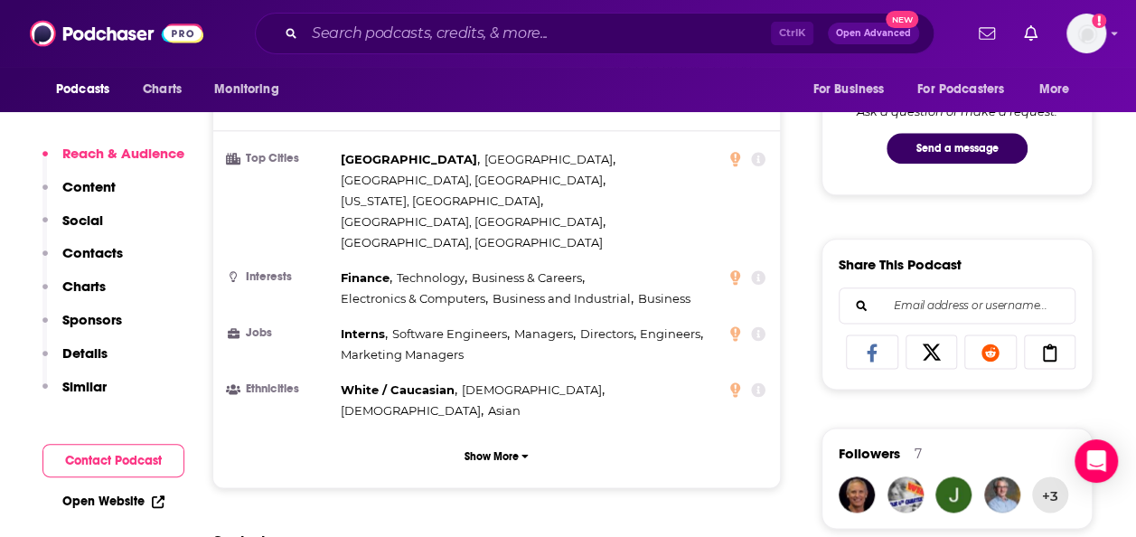
scroll to position [963, 0]
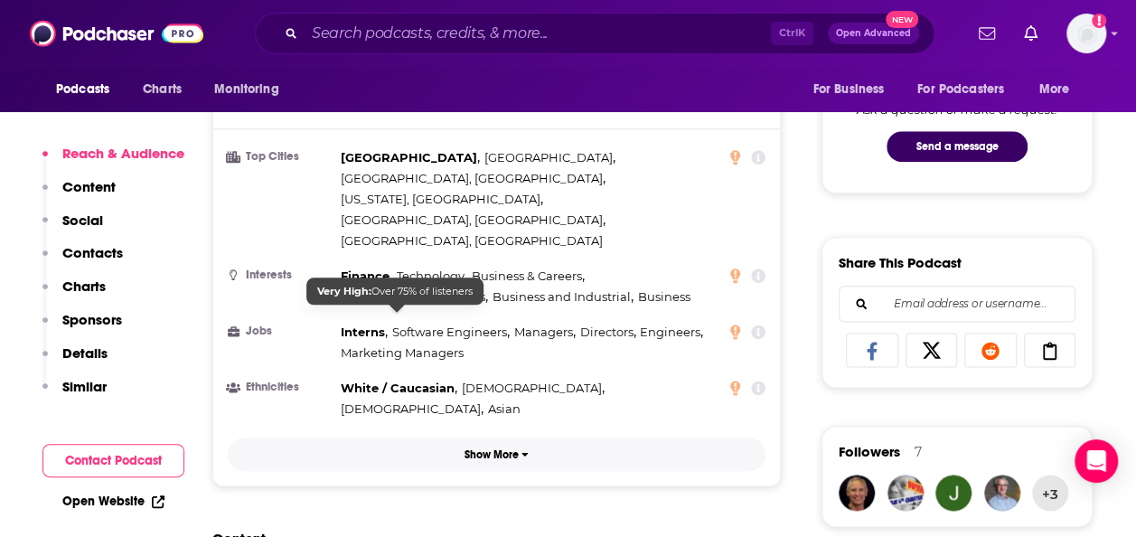
click at [482, 437] on button "Show More" at bounding box center [497, 453] width 538 height 33
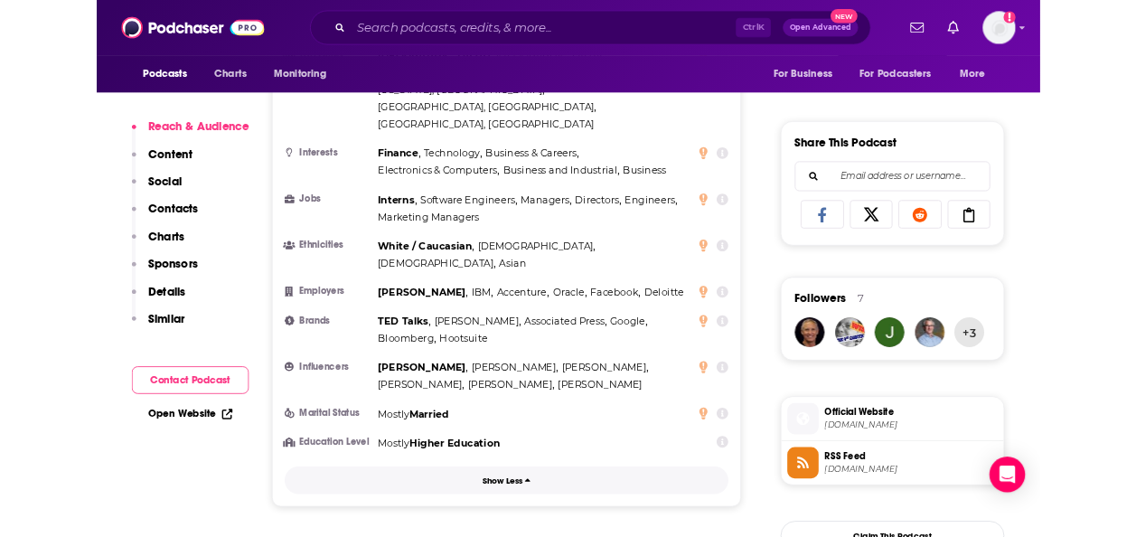
scroll to position [1144, 0]
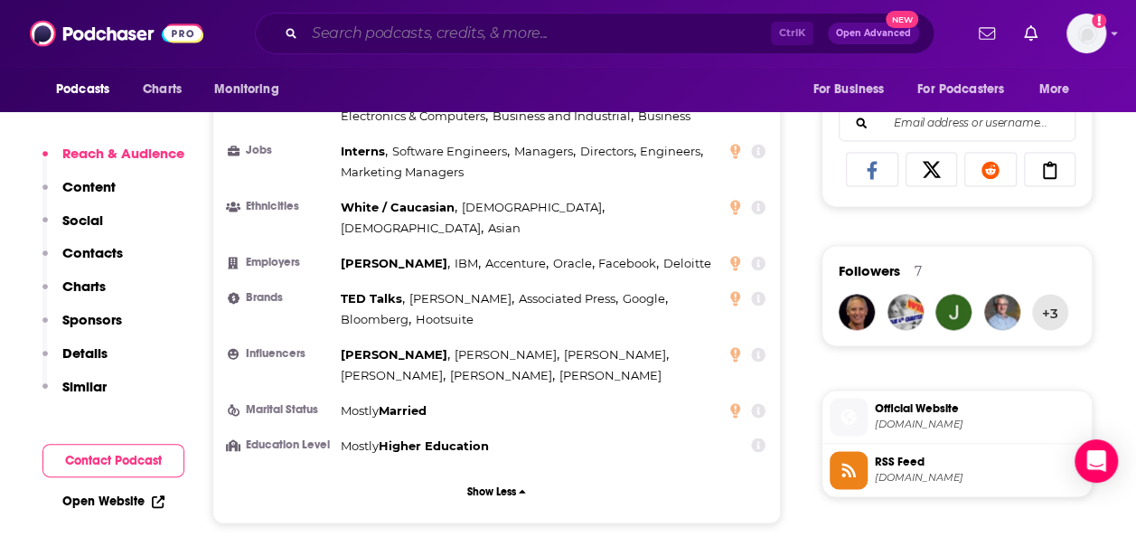
click at [450, 28] on input "Search podcasts, credits, & more..." at bounding box center [537, 33] width 466 height 29
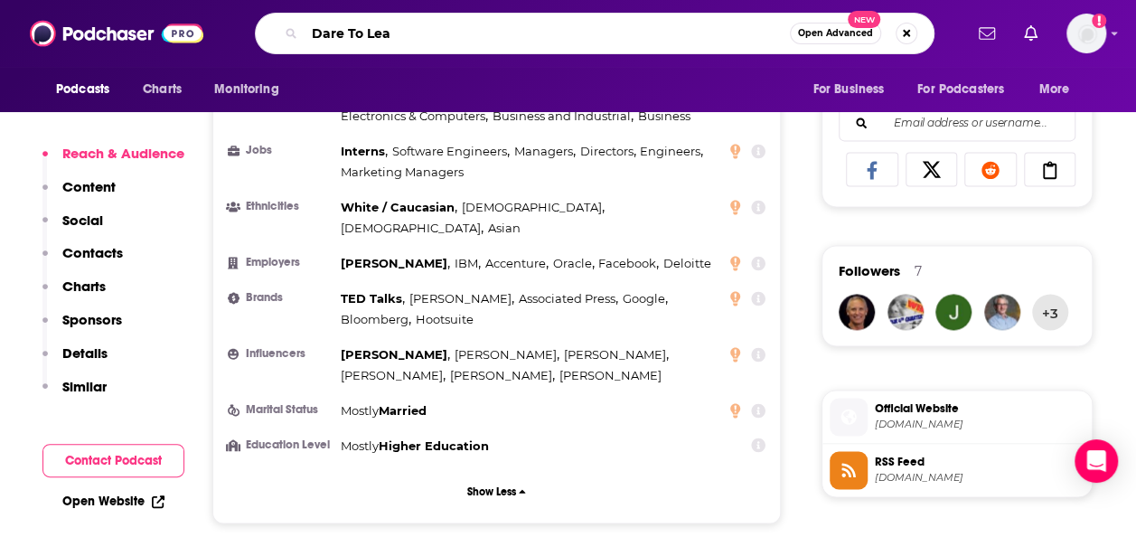
type input "Dare To Lead"
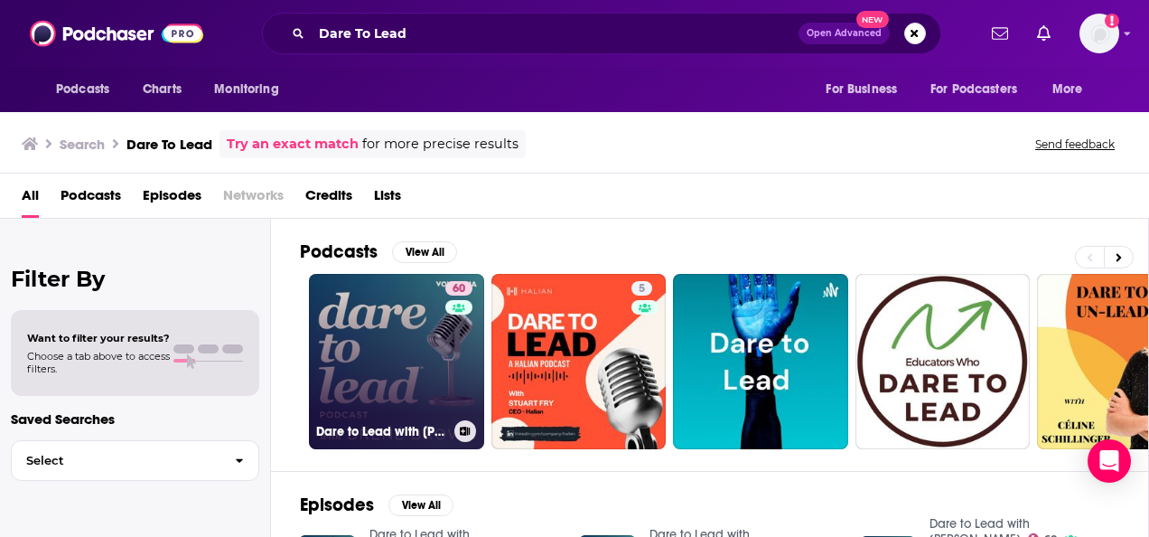
click at [408, 370] on link "60 Dare to Lead with [PERSON_NAME]" at bounding box center [396, 361] width 175 height 175
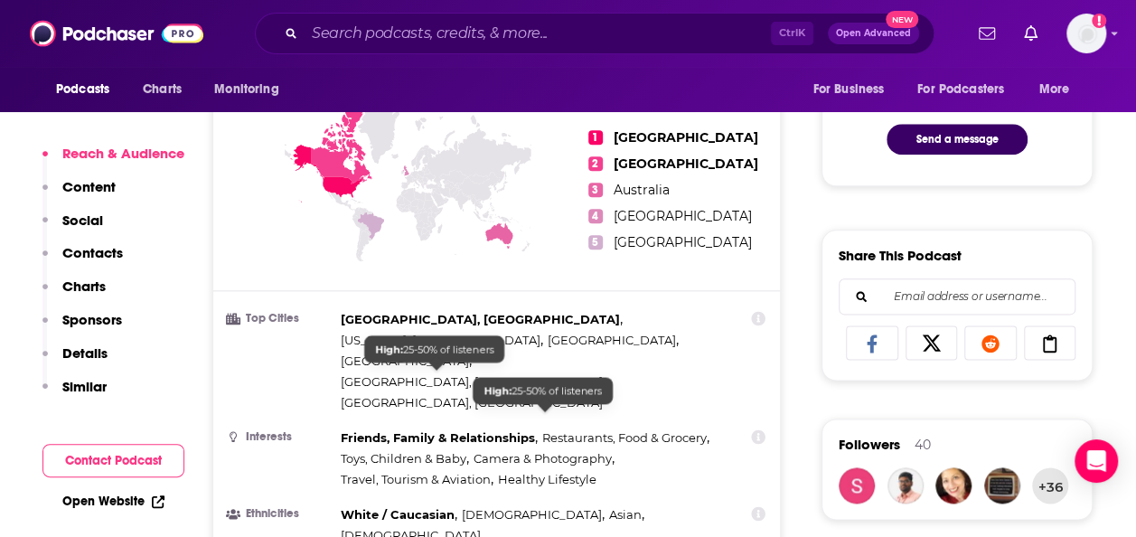
scroll to position [1049, 0]
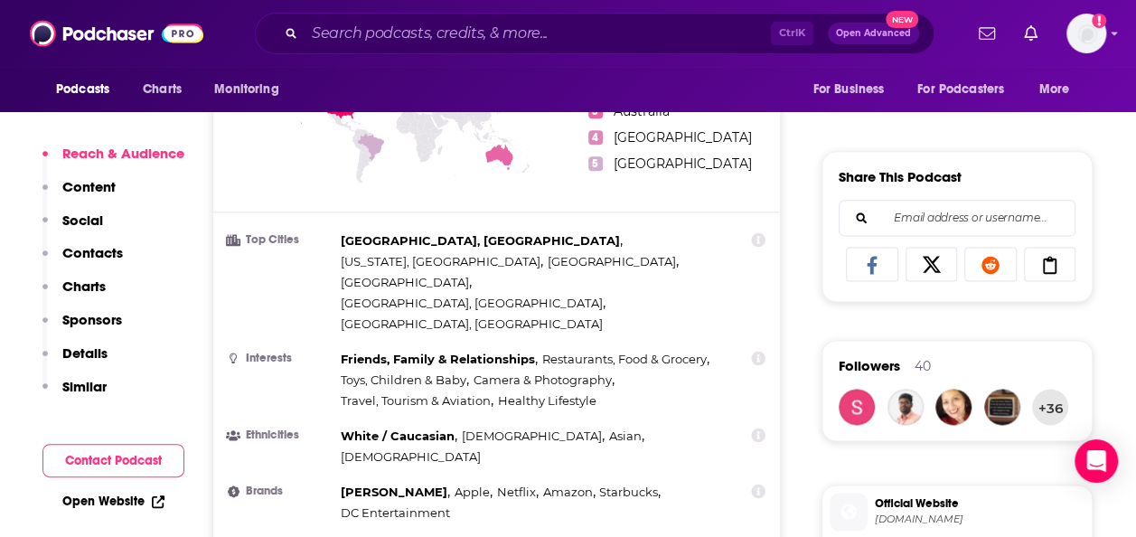
click at [428, 25] on input "Search podcasts, credits, & more..." at bounding box center [537, 33] width 466 height 29
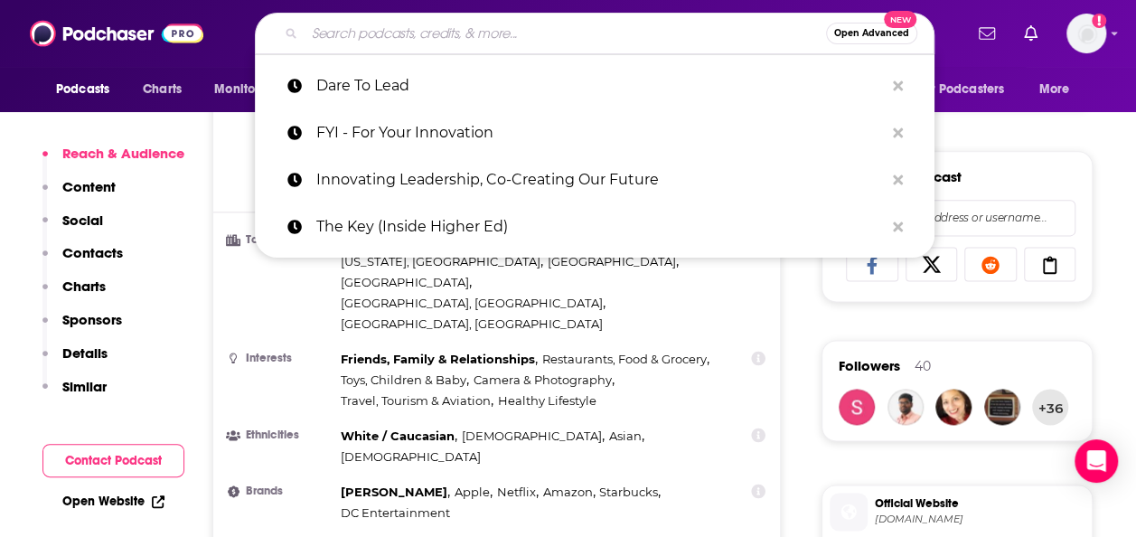
paste input "Higher Ed Pulse"
type input "Higher Ed Pulse"
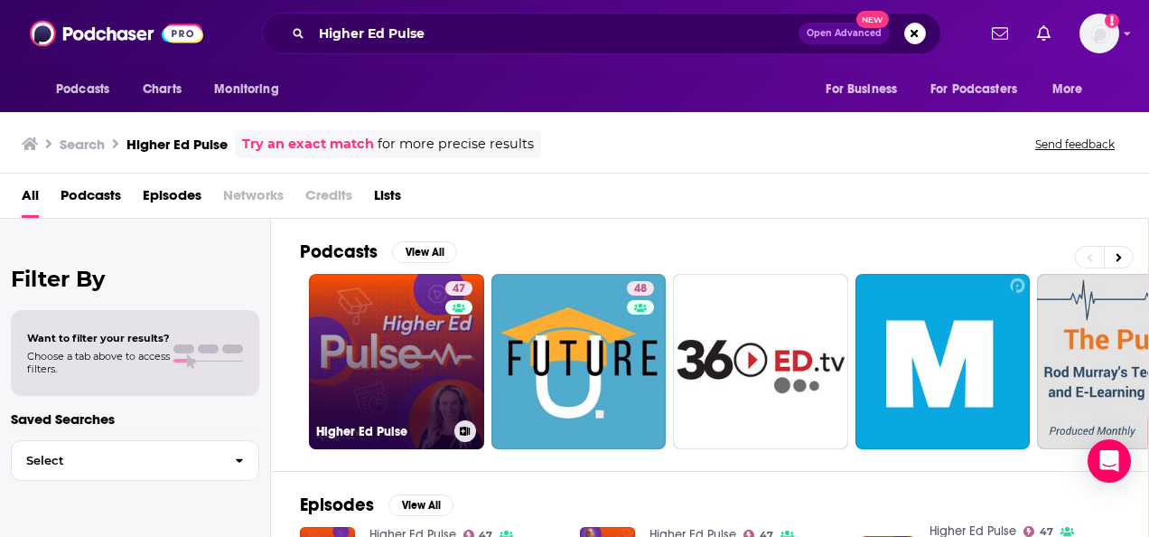
click at [387, 360] on link "47 Higher Ed Pulse" at bounding box center [396, 361] width 175 height 175
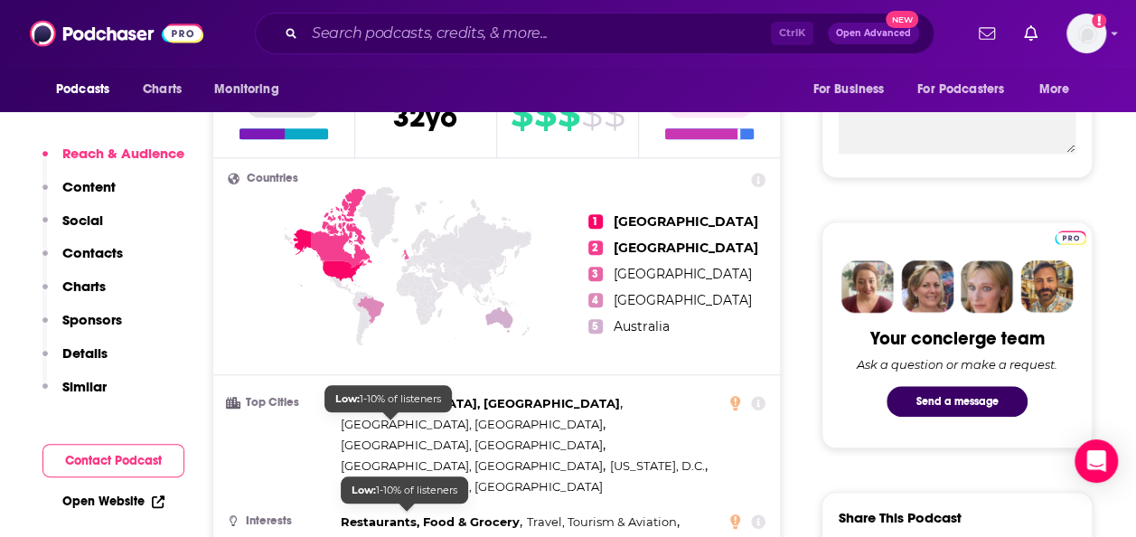
scroll to position [867, 0]
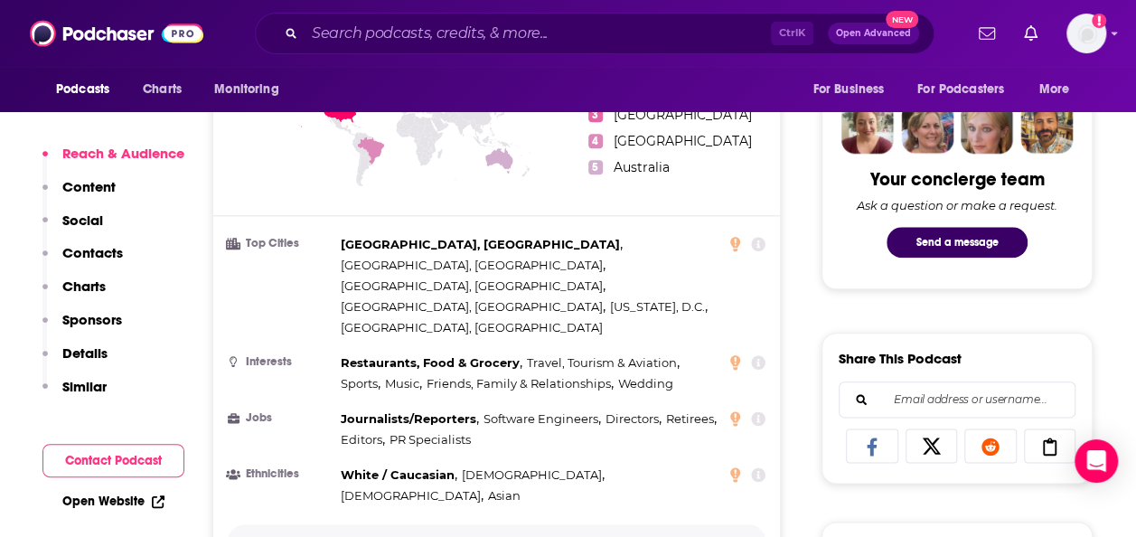
drag, startPoint x: 528, startPoint y: 453, endPoint x: 538, endPoint y: 471, distance: 20.3
click at [526, 535] on icon "button" at bounding box center [524, 540] width 7 height 11
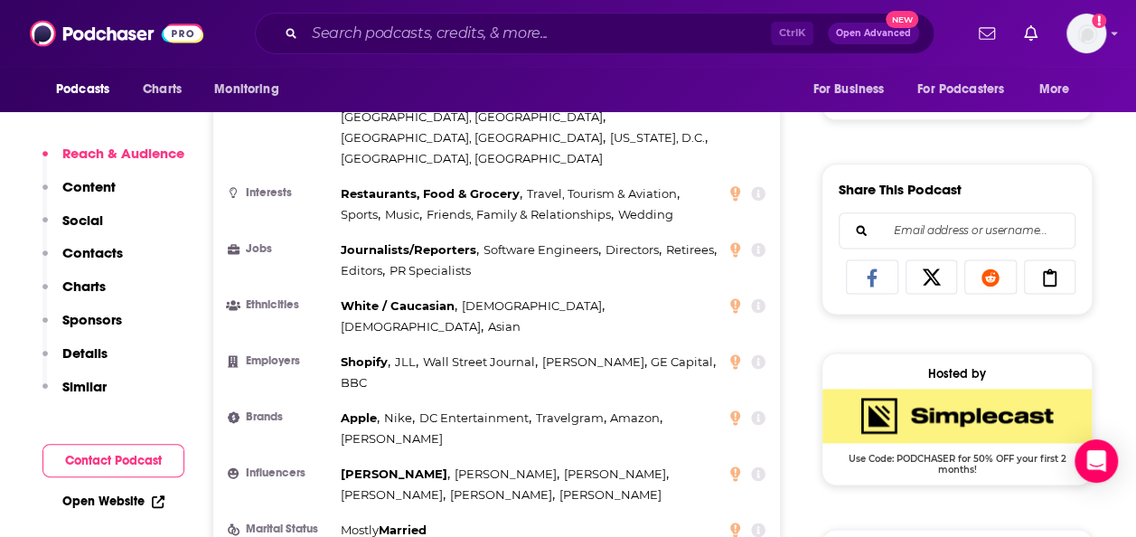
scroll to position [1024, 0]
